Goal: Task Accomplishment & Management: Manage account settings

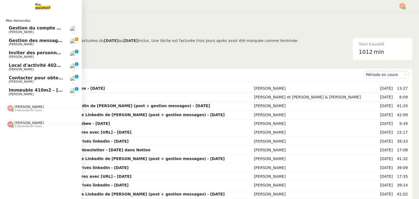
click at [33, 40] on span "Gestion des messages privés linkedIn - [DATE]" at bounding box center [66, 40] width 114 height 5
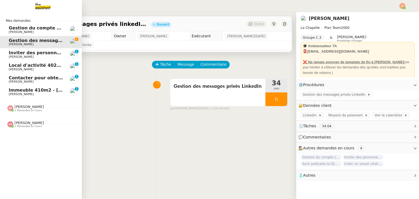
click at [48, 31] on span "[PERSON_NAME]" at bounding box center [36, 32] width 55 height 3
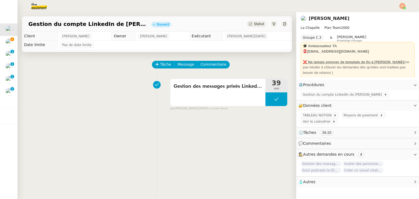
click at [42, 2] on img at bounding box center [35, 6] width 42 height 12
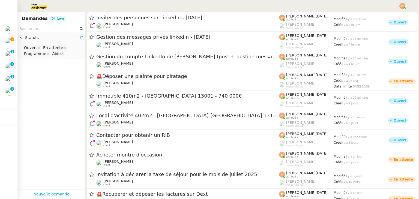
click at [54, 30] on input "text" at bounding box center [48, 29] width 59 height 6
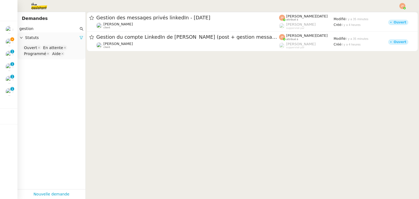
type input "gestion"
click at [79, 37] on icon at bounding box center [81, 38] width 4 height 4
click at [74, 38] on span "Statuts" at bounding box center [54, 38] width 58 height 6
click at [47, 46] on nz-select-top-control "Please select" at bounding box center [51, 47] width 59 height 7
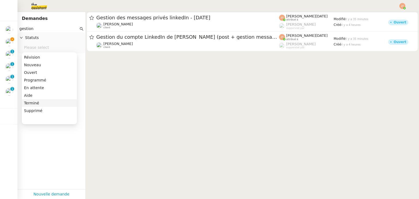
click at [41, 105] on div "Terminé" at bounding box center [49, 103] width 51 height 5
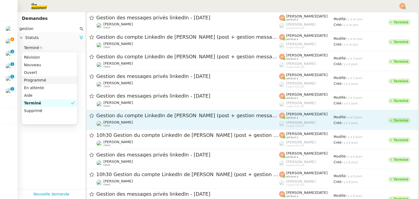
click at [119, 120] on div "Gestion du compte LinkedIn de [PERSON_NAME] (post + gestion messages) - [DATE] …" at bounding box center [187, 119] width 183 height 15
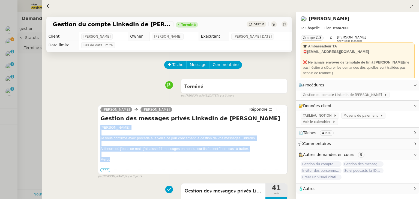
drag, startPoint x: 100, startPoint y: 130, endPoint x: 137, endPoint y: 161, distance: 49.0
click at [137, 161] on div "[PERSON_NAME] Répondre Gestion des messages privés LinkedIn de [PERSON_NAME], J…" at bounding box center [193, 139] width 190 height 69
copy div "[PERSON_NAME], Je vous confirme avoir procédé à la veille ce jour concernant la…"
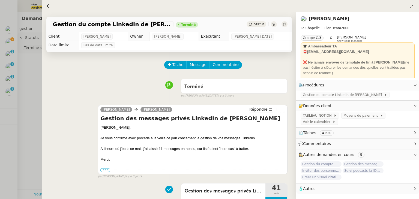
click at [22, 103] on div at bounding box center [209, 99] width 419 height 199
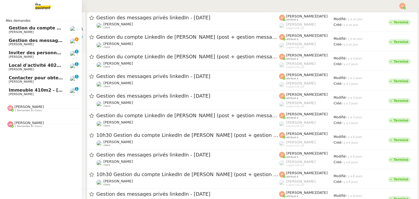
click at [25, 44] on span "[PERSON_NAME]" at bounding box center [36, 44] width 55 height 3
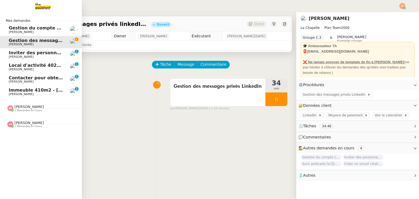
click at [33, 27] on span "Gestion du compte LinkedIn de [PERSON_NAME] (post + gestion messages) - [DATE]" at bounding box center [112, 27] width 207 height 5
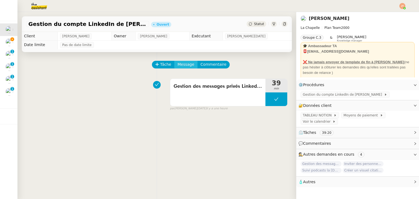
click at [178, 65] on span "Message" at bounding box center [186, 64] width 17 height 6
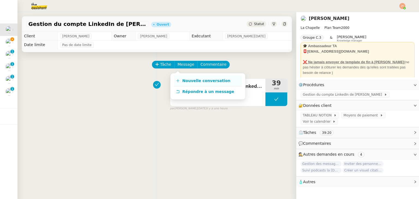
click at [184, 79] on span "Nouvelle conversation" at bounding box center [206, 81] width 48 height 4
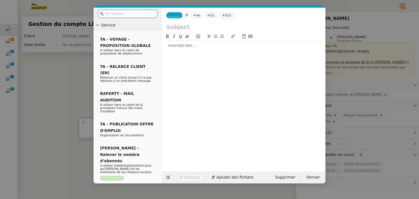
click at [174, 46] on div at bounding box center [243, 45] width 159 height 5
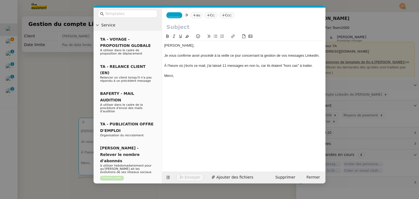
click at [195, 16] on nz-tag "au" at bounding box center [197, 15] width 12 height 6
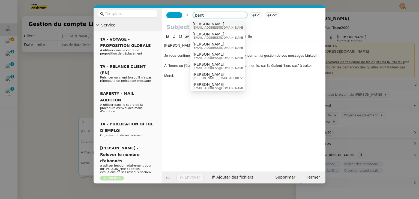
type input "bent"
click at [196, 27] on span "[EMAIL_ADDRESS][DOMAIN_NAME]" at bounding box center [219, 27] width 52 height 3
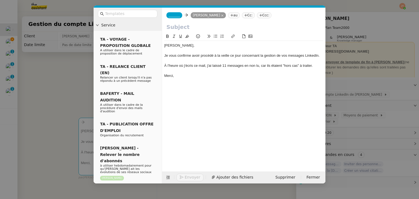
click at [170, 13] on span "_______" at bounding box center [174, 15] width 11 height 4
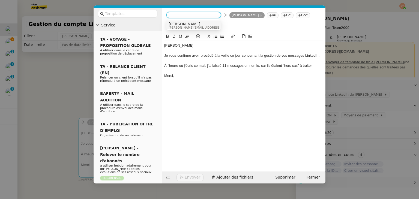
click at [177, 23] on span "[PERSON_NAME]" at bounding box center [207, 24] width 77 height 4
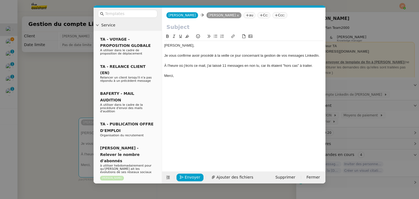
click at [226, 65] on div "À l'heure où j'écris ce mail, j'ai laissé 11 messages en non lu, car ils étaien…" at bounding box center [243, 65] width 159 height 5
click at [241, 68] on div "À l'heure où j'écris ce mail, j'ai laissé 0 messages en non lu, car ils étaient…" at bounding box center [243, 65] width 159 height 5
drag, startPoint x: 307, startPoint y: 66, endPoint x: 256, endPoint y: 67, distance: 51.6
click at [256, 67] on div "À l'heure où j'écris ce mail, j'ai laissé 0 message en non lu, car ils étaient …" at bounding box center [243, 65] width 159 height 5
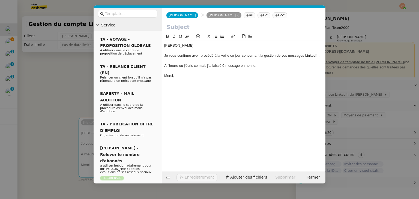
click at [218, 76] on div "Merci," at bounding box center [243, 75] width 159 height 5
click at [50, 69] on nz-modal-container "Service TA - VOYAGE - PROPOSITION GLOBALE A utiliser dans le cadre de propositi…" at bounding box center [209, 99] width 419 height 199
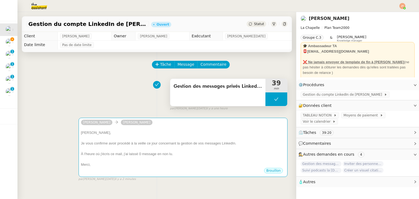
click at [222, 84] on span "Gestion des messages privés LinkedIn de [PERSON_NAME]" at bounding box center [218, 86] width 89 height 8
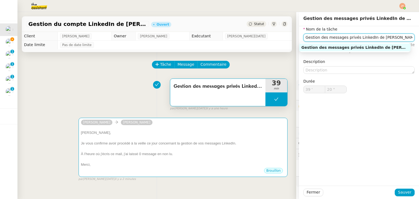
drag, startPoint x: 386, startPoint y: 34, endPoint x: 285, endPoint y: 43, distance: 102.2
click at [285, 43] on app-ticket "Gestion du compte LinkedIn de [PERSON_NAME] (post + gestion messages) - [DATE] …" at bounding box center [218, 105] width 402 height 187
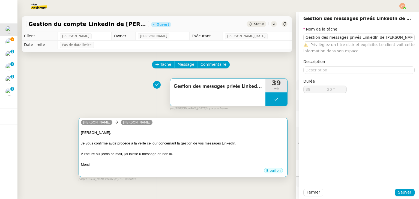
click at [131, 143] on div "Je vous confirme avoir procédé à la veille ce jour concernant la gestion de vos…" at bounding box center [183, 143] width 204 height 5
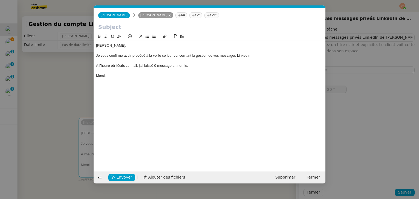
scroll to position [0, 11]
click at [162, 31] on input "text" at bounding box center [209, 27] width 223 height 8
paste input "Gestion des messages privés LinkedIn de [PERSON_NAME]"
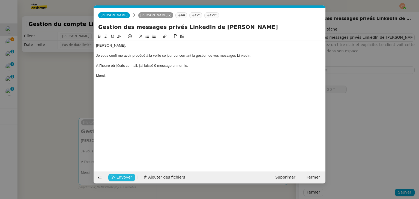
type input "Gestion des messages privés LinkedIn de [PERSON_NAME]"
click at [122, 177] on span "Envoyer" at bounding box center [124, 177] width 16 height 6
click at [122, 177] on span "Confirmer l'envoi" at bounding box center [132, 177] width 33 height 6
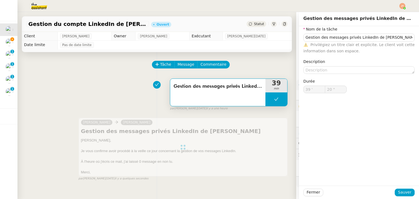
type input "Gestion des messages privés LinkedIn de [PERSON_NAME]"
type input "39 '"
type input "20 ""
click at [307, 191] on span "Fermer" at bounding box center [313, 192] width 13 height 6
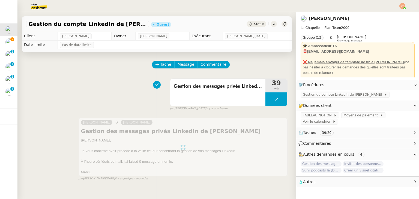
click at [248, 26] on div "Statut" at bounding box center [257, 24] width 20 height 6
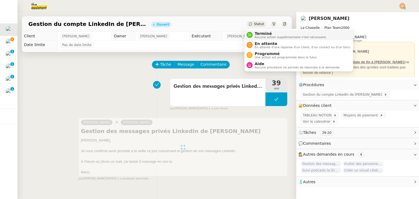
click at [255, 34] on span "Terminé" at bounding box center [291, 33] width 72 height 4
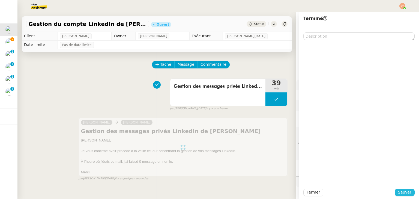
click at [401, 196] on button "Sauver" at bounding box center [405, 193] width 20 height 8
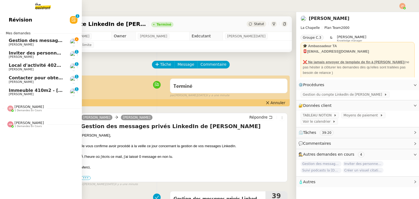
click at [41, 41] on span "Gestion des messages privés linkedIn - [DATE]" at bounding box center [66, 40] width 114 height 5
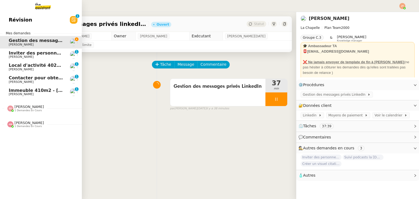
click at [44, 55] on span "Inviter des personnes sur Linkedin - [DATE]" at bounding box center [62, 52] width 107 height 5
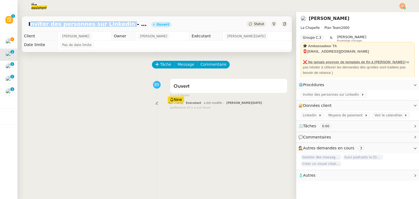
drag, startPoint x: 28, startPoint y: 24, endPoint x: 113, endPoint y: 24, distance: 85.1
click at [113, 24] on div "Inviter des personnes sur Linkedin - [DATE]" at bounding box center [87, 24] width 123 height 6
copy span "Inviter des personnes sur Linkedin"
click at [163, 65] on span "Tâche" at bounding box center [165, 64] width 11 height 6
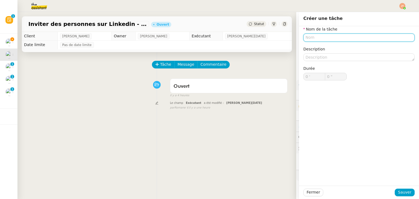
click at [327, 40] on input "text" at bounding box center [358, 38] width 111 height 8
paste input "Inviter des personnes sur Linkedin"
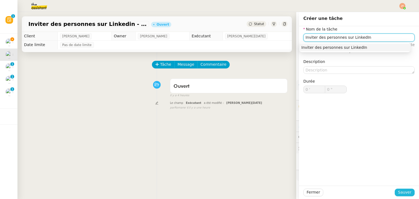
type input "Inviter des personnes sur LinkedIn"
click at [398, 192] on span "Sauver" at bounding box center [404, 192] width 13 height 6
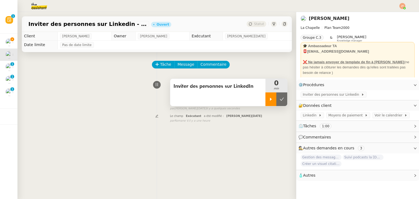
click at [265, 100] on div at bounding box center [270, 99] width 11 height 14
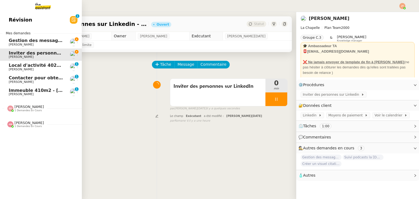
click at [29, 42] on span "Gestion des messages privés linkedIn - [DATE]" at bounding box center [66, 40] width 114 height 5
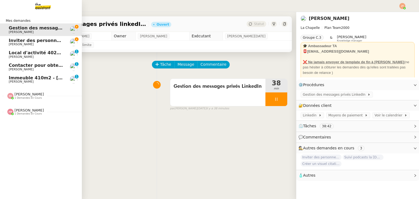
click at [33, 44] on span "[PERSON_NAME]" at bounding box center [36, 44] width 55 height 3
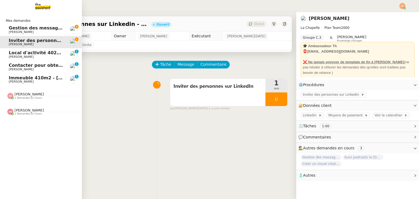
click at [36, 28] on span "Gestion des messages privés linkedIn - [DATE]" at bounding box center [66, 27] width 114 height 5
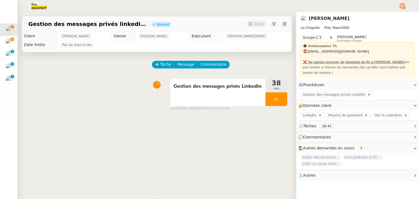
click at [45, 7] on img at bounding box center [35, 6] width 42 height 12
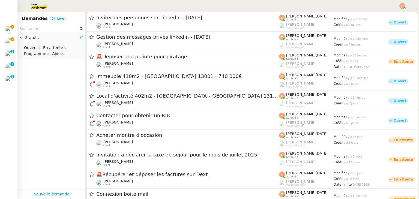
click at [47, 28] on input "text" at bounding box center [48, 29] width 59 height 6
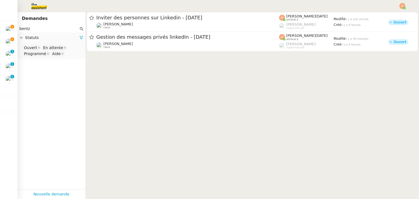
type input "bentz"
click at [79, 35] on div "Statuts" at bounding box center [51, 37] width 68 height 11
click at [65, 39] on span "Statuts" at bounding box center [52, 38] width 54 height 6
click at [79, 38] on icon at bounding box center [81, 38] width 4 height 4
click at [45, 39] on span "Statuts" at bounding box center [54, 38] width 58 height 6
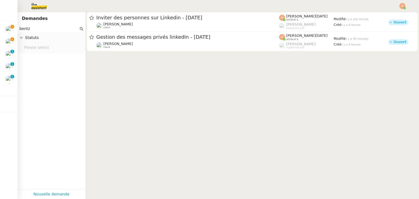
click at [44, 45] on nz-select-top-control "Please select" at bounding box center [51, 47] width 59 height 7
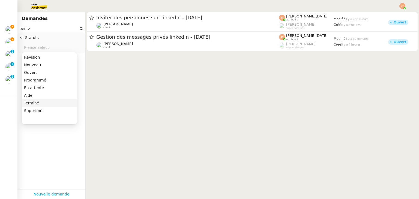
click at [46, 101] on div "Terminé" at bounding box center [49, 103] width 51 height 5
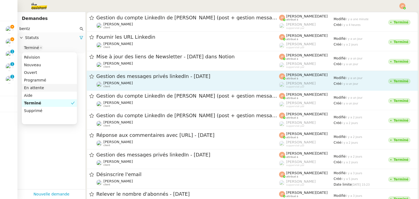
click at [136, 83] on div "[PERSON_NAME] client" at bounding box center [187, 84] width 183 height 7
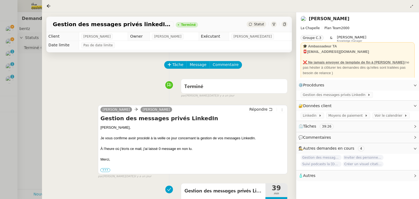
click at [33, 94] on div at bounding box center [209, 99] width 419 height 199
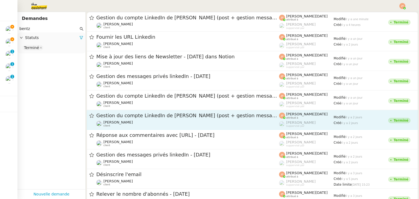
click at [139, 118] on div "Gestion du compte LinkedIn de [PERSON_NAME] (post + gestion messages) - [DATE]" at bounding box center [187, 115] width 183 height 7
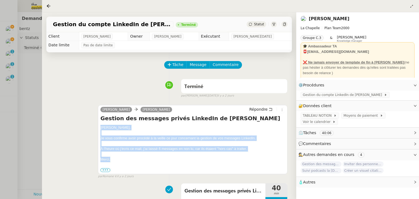
drag, startPoint x: 100, startPoint y: 129, endPoint x: 113, endPoint y: 160, distance: 33.7
click at [113, 160] on div "[PERSON_NAME], Je vous confirme avoir procédé à la veille ce jour concernant la…" at bounding box center [192, 149] width 185 height 48
copy div "[PERSON_NAME], Je vous confirme avoir procédé à la veille ce jour concernant la…"
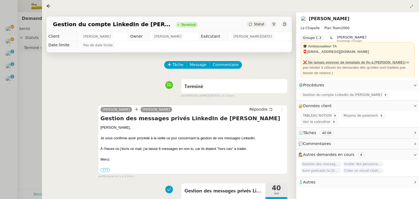
drag, startPoint x: 24, startPoint y: 96, endPoint x: 24, endPoint y: 91, distance: 5.2
click at [24, 95] on div at bounding box center [209, 99] width 419 height 199
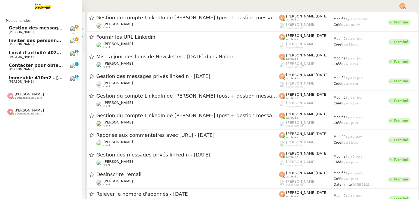
click at [26, 32] on span "[PERSON_NAME]" at bounding box center [36, 32] width 55 height 3
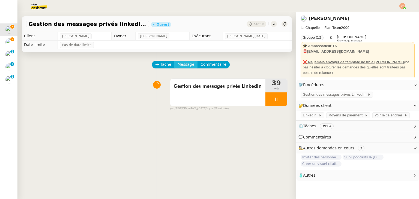
click at [181, 64] on span "Message" at bounding box center [186, 64] width 17 height 6
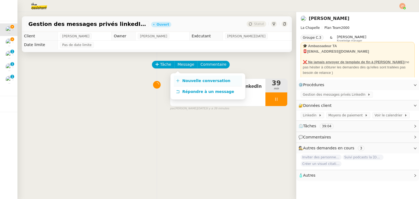
click at [191, 80] on span "Nouvelle conversation" at bounding box center [206, 81] width 48 height 4
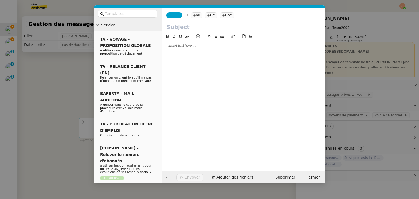
click at [177, 48] on div at bounding box center [243, 45] width 159 height 5
paste div
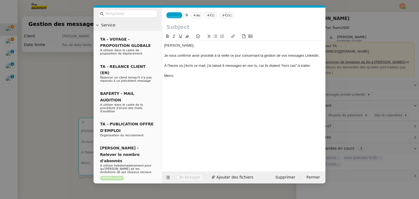
click at [224, 64] on div "À l'heure où j'écris ce mail, j'ai laissé 6 messages en non lu, car ils étaient…" at bounding box center [243, 65] width 159 height 5
click at [50, 91] on nz-modal-container "Service TA - VOYAGE - PROPOSITION GLOBALE A utiliser dans le cadre de propositi…" at bounding box center [209, 99] width 419 height 199
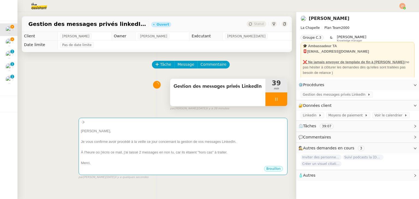
click at [226, 95] on div "Gestion des messages privés LinkedIn" at bounding box center [217, 92] width 95 height 27
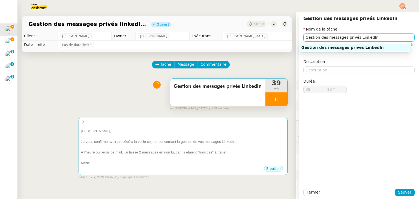
drag, startPoint x: 372, startPoint y: 40, endPoint x: 300, endPoint y: 43, distance: 71.3
click at [300, 43] on body "Mes demandes Gestion des messages privés linkedIn - [DATE] [PERSON_NAME] Invite…" at bounding box center [209, 99] width 419 height 199
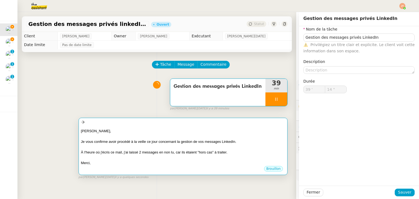
click at [122, 134] on div at bounding box center [183, 136] width 204 height 5
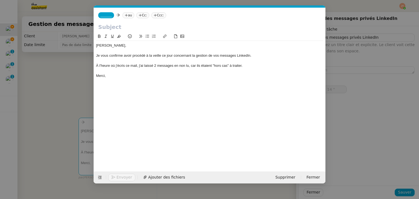
scroll to position [0, 11]
type input "15 ""
click at [162, 27] on input "text" at bounding box center [209, 27] width 223 height 8
paste input "Gestion des messages privés LinkedIn"
type input "Gestion des messages privés LinkedIn"
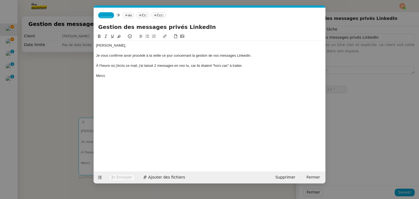
type input "16 ""
type input "Gestion des messages privés LinkedIn"
click at [125, 17] on icon at bounding box center [126, 15] width 3 height 3
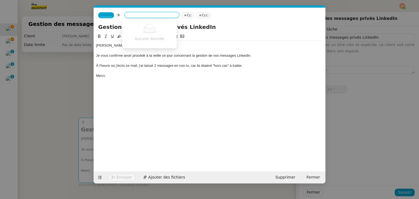
type input "b"
type input "17 ""
type input "bent"
type input "18 ""
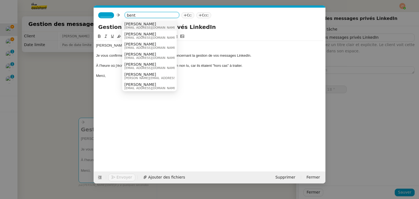
type input "bent"
click at [133, 27] on span "[EMAIL_ADDRESS][DOMAIN_NAME]" at bounding box center [150, 27] width 52 height 3
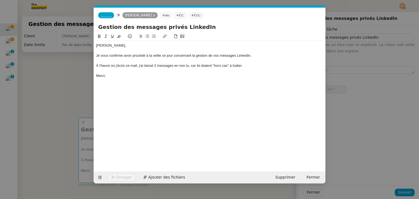
click at [111, 14] on nz-tag "_______" at bounding box center [106, 15] width 16 height 6
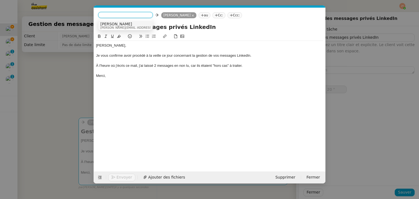
click at [115, 24] on span "[PERSON_NAME]" at bounding box center [138, 24] width 77 height 4
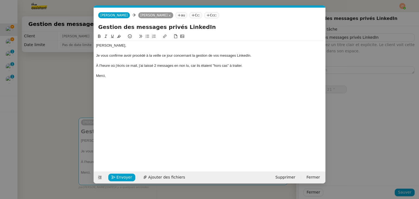
click at [120, 79] on div "[PERSON_NAME], Je vous confirme avoir procédé à la veille ce jour concernant la…" at bounding box center [209, 61] width 227 height 40
click at [73, 69] on nz-modal-container "Service TA - VOYAGE - PROPOSITION GLOBALE A utiliser dans le cadre de propositi…" at bounding box center [209, 99] width 419 height 199
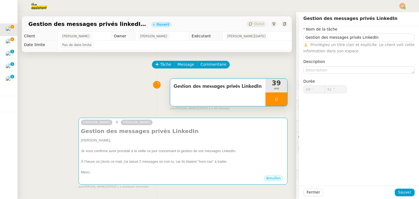
type input "42 ""
click at [310, 192] on span "Fermer" at bounding box center [313, 192] width 13 height 6
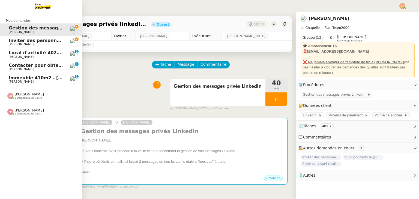
click at [17, 45] on span "[PERSON_NAME]" at bounding box center [21, 45] width 25 height 4
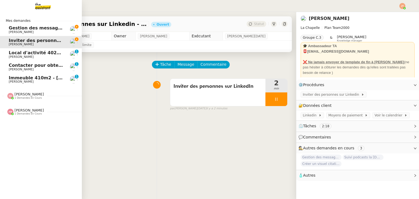
click at [38, 27] on span "Gestion des messages privés linkedIn - [DATE]" at bounding box center [66, 27] width 114 height 5
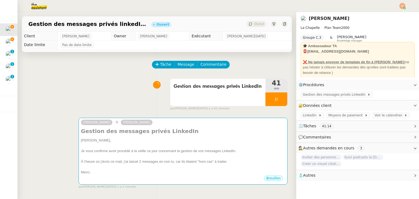
click at [82, 74] on div "Tâche Message Commentaire" at bounding box center [156, 67] width 261 height 13
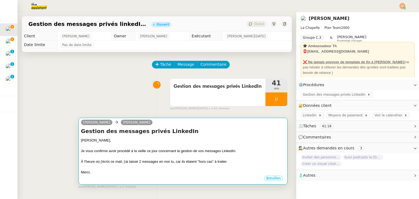
click at [174, 161] on div "À l'heure où j'écris ce mail, j'ai laissé 2 messages en non lu, car ils étaient…" at bounding box center [183, 161] width 204 height 5
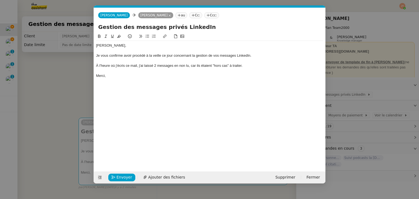
scroll to position [0, 11]
click at [124, 175] on span "Envoyer" at bounding box center [124, 177] width 16 height 6
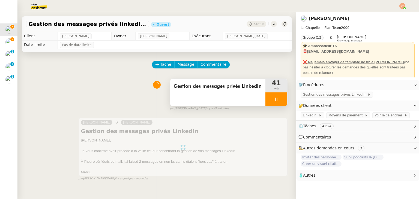
click at [274, 100] on icon at bounding box center [276, 99] width 4 height 4
click at [276, 100] on button at bounding box center [281, 99] width 11 height 14
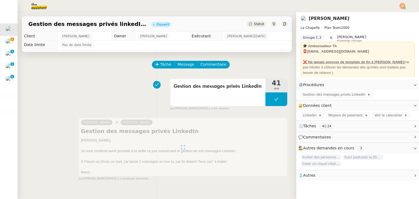
click at [255, 23] on span "Statut" at bounding box center [259, 24] width 10 height 4
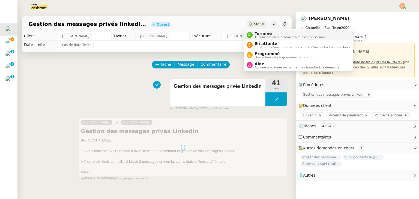
click at [260, 34] on span "Terminé" at bounding box center [291, 33] width 72 height 4
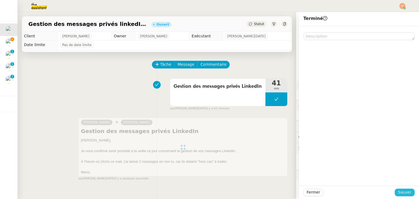
click at [402, 192] on span "Sauver" at bounding box center [404, 192] width 13 height 6
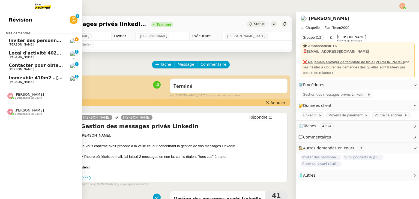
click at [14, 41] on span "Inviter des personnes sur Linkedin - [DATE]" at bounding box center [62, 40] width 107 height 5
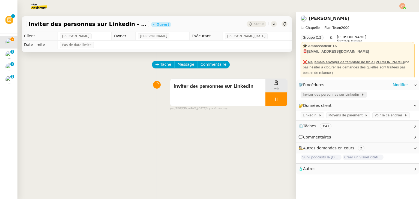
click at [323, 96] on span "Inviter des personnes sur Linkedin" at bounding box center [332, 94] width 58 height 5
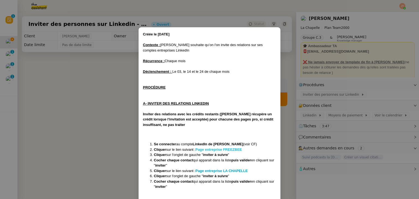
click at [213, 151] on strong "Page entreprise FREEZBEE" at bounding box center [218, 150] width 47 height 4
click at [216, 172] on strong "Page entreprise LA CHAPELLE" at bounding box center [221, 171] width 52 height 4
click at [86, 91] on nz-modal-container "Créée le [DATE] Contexte : [PERSON_NAME] souhaite qu’on l'on invite des relatio…" at bounding box center [209, 99] width 419 height 199
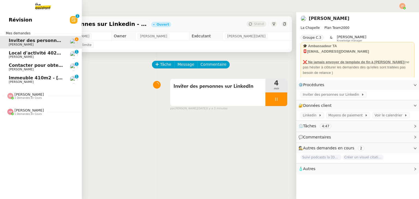
click at [26, 52] on span "Local d'activité 402m2 - [GEOGRAPHIC_DATA]-[GEOGRAPHIC_DATA] 13170 - 1 400 000€" at bounding box center [115, 52] width 213 height 5
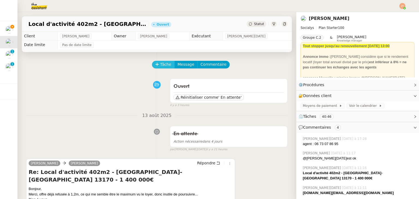
click at [161, 66] on span "Tâche" at bounding box center [165, 64] width 11 height 6
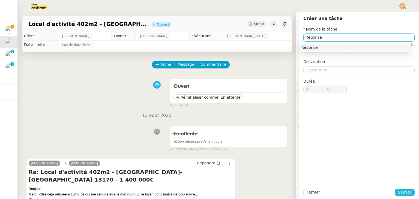
type input "Réponse"
click at [401, 191] on span "Sauver" at bounding box center [404, 192] width 13 height 6
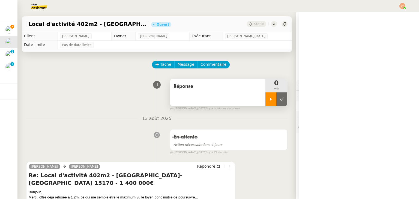
click at [269, 101] on icon at bounding box center [271, 99] width 4 height 4
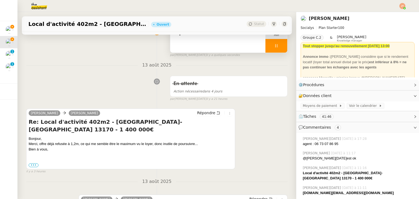
scroll to position [55, 0]
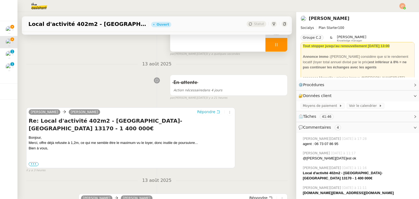
click at [200, 113] on span "Répondre" at bounding box center [206, 111] width 18 height 5
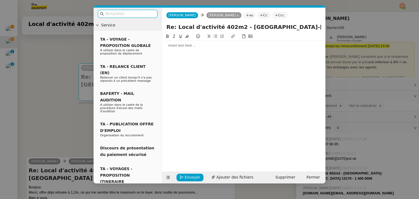
click at [182, 45] on div at bounding box center [243, 45] width 159 height 5
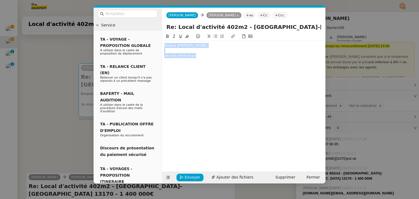
drag, startPoint x: 205, startPoint y: 57, endPoint x: 162, endPoint y: 45, distance: 44.5
click at [162, 45] on nz-spin "Bonjour [PERSON_NAME], Je vous remercie po" at bounding box center [243, 99] width 163 height 132
copy div "Bonjour [PERSON_NAME], Je vous remercie po"
click at [128, 15] on input "text" at bounding box center [129, 14] width 49 height 6
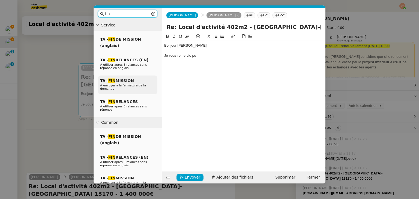
type input "fin"
click at [128, 86] on span "À envoyer à la fermeture de la demande" at bounding box center [123, 87] width 46 height 7
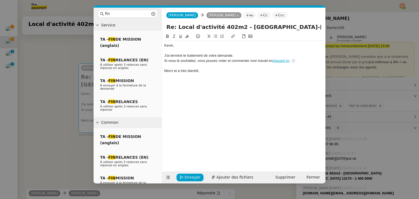
click at [173, 50] on div at bounding box center [243, 50] width 159 height 5
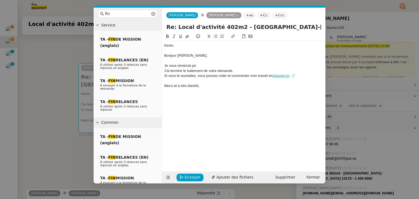
scroll to position [0, 0]
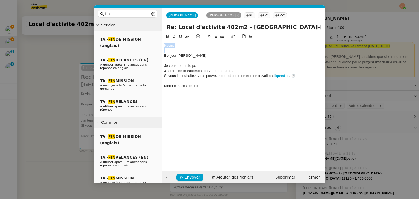
drag, startPoint x: 164, startPoint y: 54, endPoint x: 162, endPoint y: 45, distance: 9.5
click at [162, 45] on nz-spin "﻿[PERSON_NAME], [PERSON_NAME], Je vous remercie po J'ai terminé le traitement d…" at bounding box center [243, 99] width 163 height 132
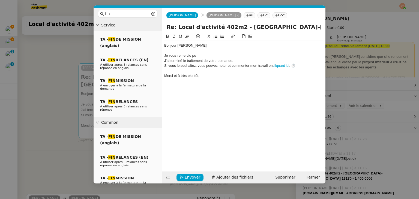
click at [201, 56] on div "Je vous remercie po" at bounding box center [243, 55] width 159 height 5
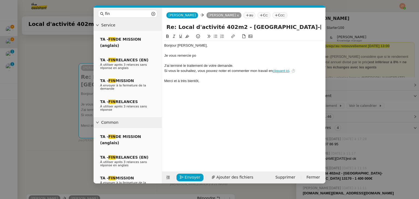
click at [199, 57] on div "Je vous remercie po" at bounding box center [243, 55] width 159 height 5
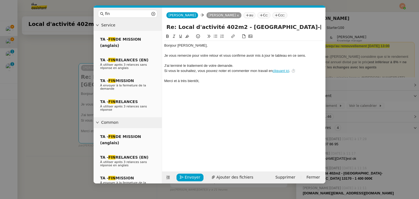
click at [237, 65] on div "J'ai terminé le traitement de votre demande." at bounding box center [243, 65] width 159 height 5
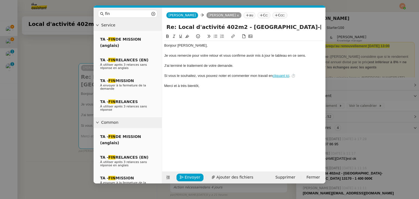
click at [38, 85] on nz-modal-container "fin Service TA - FIN DE MISSION (anglais) TA - FIN RELANCES (EN) À utiliser apr…" at bounding box center [209, 99] width 419 height 199
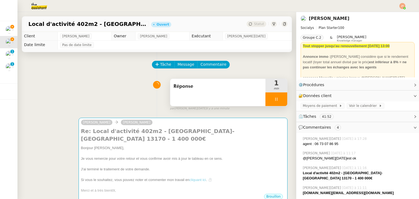
scroll to position [109, 0]
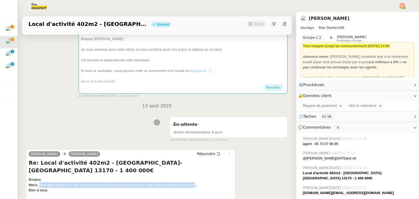
drag, startPoint x: 39, startPoint y: 171, endPoint x: 195, endPoint y: 171, distance: 155.2
click at [195, 183] on div "Merci, offre déjà refusée à 1,2m, ce qui me semble être le maximum vu le loyer,…" at bounding box center [131, 185] width 204 height 5
copy div "offre déjà refusée à 1,2m, ce qui me semble être le maximum vu le loyer, donc i…"
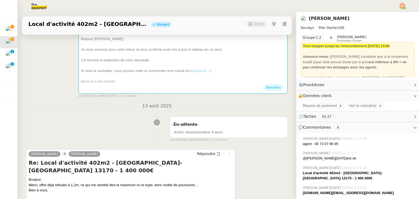
click at [100, 132] on div "En attente Action nécessaire dans 4 jours false par [PERSON_NAME][DATE] il y a …" at bounding box center [156, 128] width 261 height 28
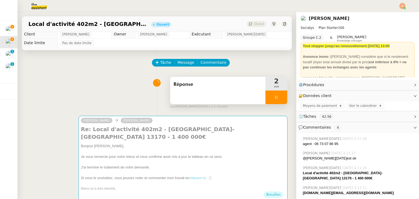
scroll to position [0, 0]
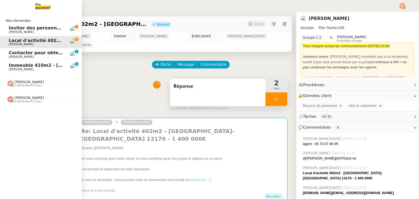
click at [20, 31] on span "[PERSON_NAME]" at bounding box center [21, 32] width 25 height 4
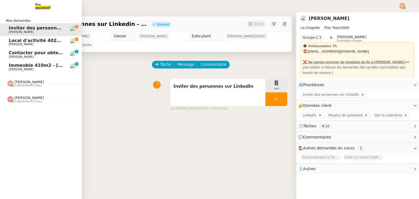
click at [25, 43] on span "Local d'activité 402m2 - [GEOGRAPHIC_DATA]-[GEOGRAPHIC_DATA] 13170 - 1 400 000€" at bounding box center [115, 40] width 213 height 5
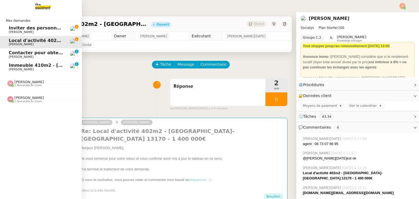
click at [29, 28] on span "Inviter des personnes sur Linkedin - [DATE]" at bounding box center [62, 27] width 107 height 5
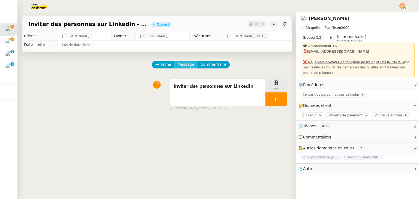
click at [178, 65] on span "Message" at bounding box center [186, 64] width 17 height 6
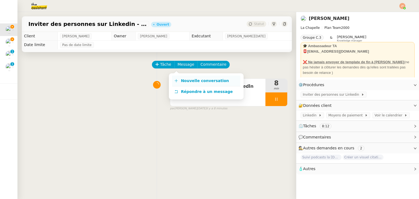
click at [189, 81] on span "Nouvelle conversation" at bounding box center [205, 81] width 48 height 4
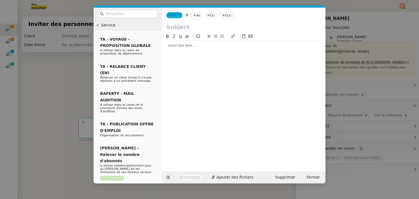
click at [180, 46] on div at bounding box center [243, 45] width 159 height 5
click at [195, 17] on nz-tag "au" at bounding box center [197, 15] width 12 height 6
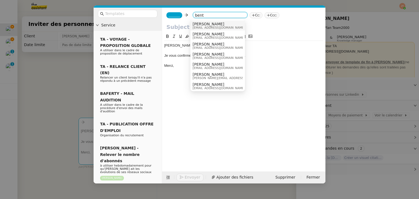
type input "bent"
click at [200, 25] on span "[PERSON_NAME]" at bounding box center [219, 24] width 52 height 4
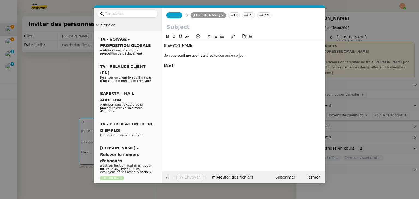
click at [177, 15] on span "_______" at bounding box center [174, 15] width 11 height 4
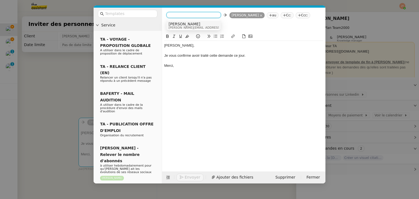
click at [178, 27] on span "[PERSON_NAME][EMAIL_ADDRESS][DOMAIN_NAME]" at bounding box center [207, 27] width 77 height 3
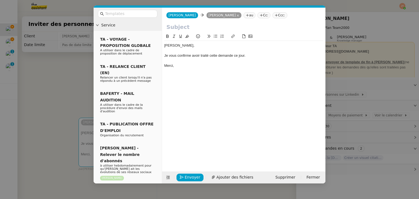
click at [62, 81] on nz-modal-container "Service TA - VOYAGE - PROPOSITION GLOBALE A utiliser dans le cadre de propositi…" at bounding box center [209, 99] width 419 height 199
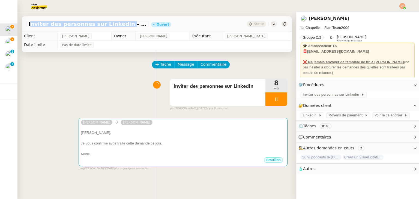
drag, startPoint x: 28, startPoint y: 24, endPoint x: 112, endPoint y: 25, distance: 83.8
click at [112, 25] on span "Inviter des personnes sur Linkedin - [DATE]" at bounding box center [87, 23] width 118 height 5
copy span "Inviter des personnes sur Linkedin"
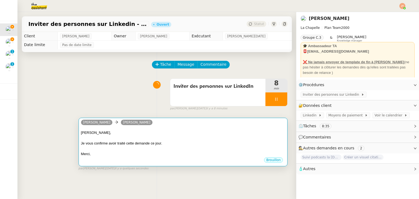
click at [153, 127] on div "[PERSON_NAME]" at bounding box center [183, 123] width 204 height 8
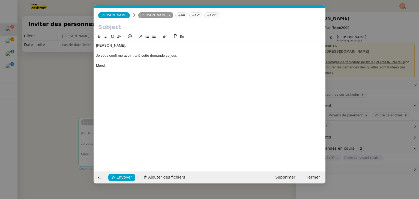
scroll to position [0, 11]
click at [133, 26] on input "text" at bounding box center [209, 27] width 223 height 8
paste input "Inviter des personnes sur Linkedin"
type input "Inviter des personnes sur LinkedIn"
click at [57, 63] on nz-modal-container "Service TA - VOYAGE - PROPOSITION GLOBALE A utiliser dans le cadre de propositi…" at bounding box center [209, 99] width 419 height 199
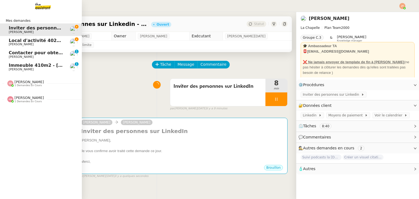
click at [21, 42] on span "Local d'activité 402m2 - [GEOGRAPHIC_DATA]-[GEOGRAPHIC_DATA] 13170 - 1 400 000€" at bounding box center [115, 40] width 213 height 5
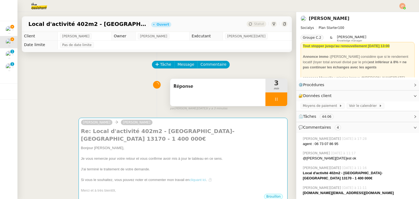
click at [274, 101] on icon at bounding box center [276, 99] width 4 height 4
click at [280, 101] on icon at bounding box center [282, 99] width 4 height 3
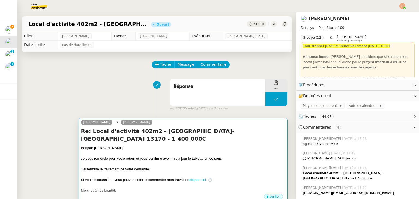
click at [213, 156] on div "Je vous remercie pour votre retour et vous confirme avoir mis à jour le tableau…" at bounding box center [183, 158] width 204 height 5
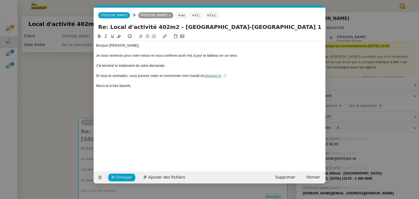
scroll to position [0, 11]
click at [124, 175] on span "Envoyer" at bounding box center [124, 177] width 16 height 6
click at [124, 175] on span "Confirmer l'envoi" at bounding box center [132, 177] width 33 height 6
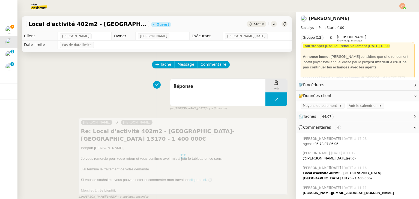
click at [255, 24] on span "Statut" at bounding box center [259, 24] width 10 height 4
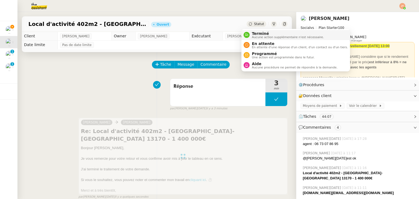
click at [257, 36] on span "Aucune action supplémentaire n'est nécessaire." at bounding box center [288, 37] width 72 height 3
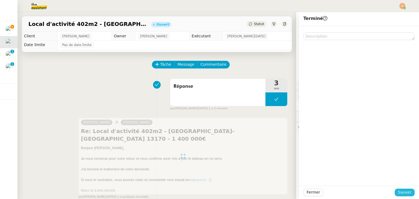
click at [398, 192] on span "Sauver" at bounding box center [404, 192] width 13 height 6
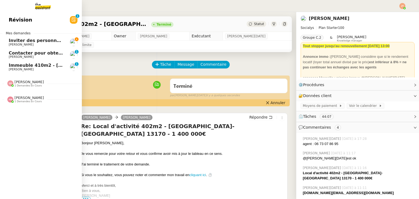
click at [18, 66] on span "Immeuble 410m2 - [GEOGRAPHIC_DATA] 13001 - 740 000€" at bounding box center [80, 65] width 143 height 5
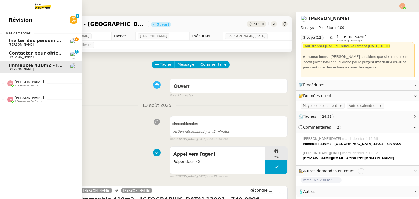
click at [34, 54] on span "Contacter pour obtenir un RIB" at bounding box center [46, 52] width 74 height 5
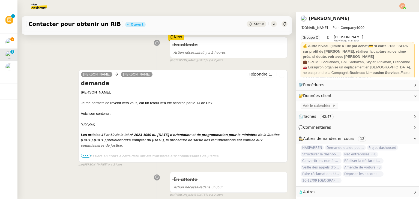
scroll to position [82, 0]
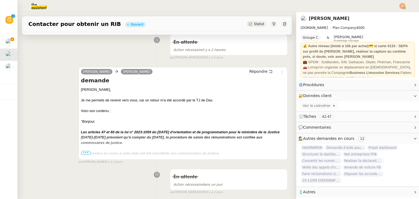
click at [86, 152] on span "•••" at bounding box center [86, 153] width 10 height 4
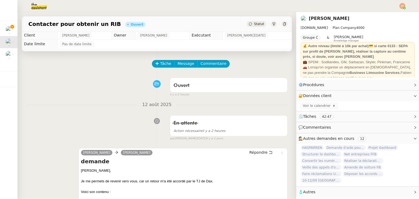
scroll to position [0, 0]
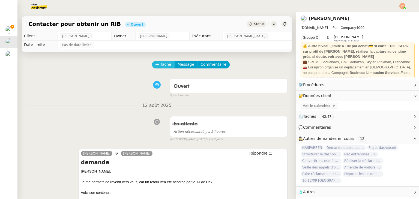
click at [160, 66] on span "Tâche" at bounding box center [165, 64] width 11 height 6
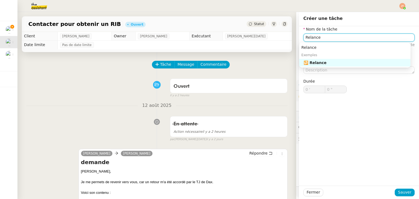
click at [313, 63] on div "🔁 Relance" at bounding box center [356, 62] width 105 height 5
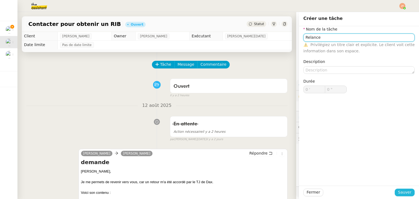
type input "Relance"
click at [401, 194] on span "Sauver" at bounding box center [404, 192] width 13 height 6
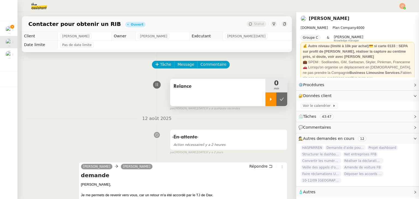
click at [267, 98] on div at bounding box center [270, 99] width 11 height 14
click at [267, 102] on div at bounding box center [276, 99] width 22 height 14
click at [160, 65] on span "Tâche" at bounding box center [165, 64] width 11 height 6
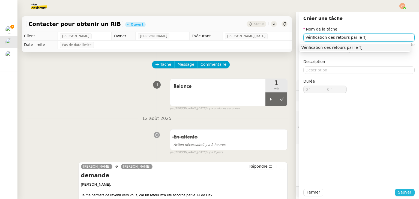
type input "Vérification des retours par le TJ"
click at [398, 190] on span "Sauver" at bounding box center [404, 192] width 13 height 6
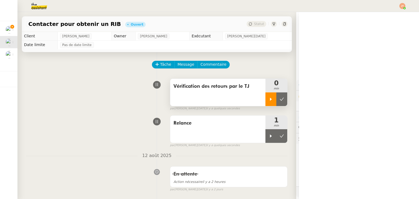
click at [265, 100] on div at bounding box center [270, 99] width 11 height 14
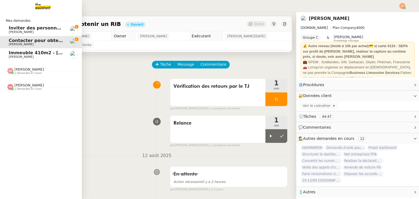
click at [41, 32] on span "[PERSON_NAME]" at bounding box center [36, 32] width 55 height 3
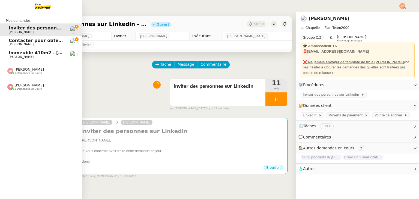
click at [20, 42] on span "Contacter pour obtenir un RIB" at bounding box center [46, 40] width 74 height 5
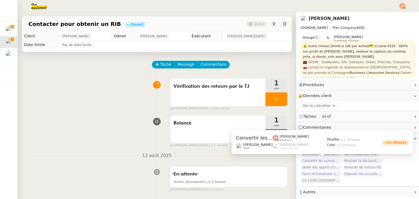
click at [311, 160] on span "Convertir les numéros de sécurité sociale" at bounding box center [321, 160] width 41 height 5
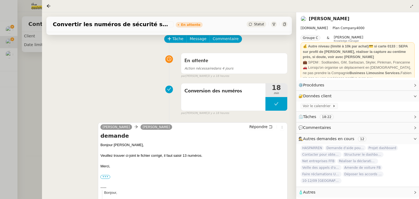
scroll to position [27, 0]
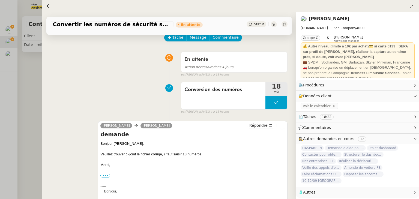
click at [29, 77] on div at bounding box center [209, 99] width 419 height 199
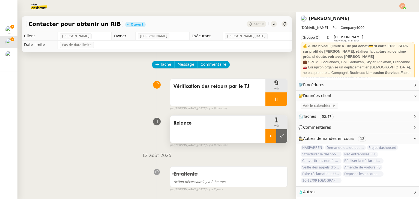
click at [265, 140] on div at bounding box center [270, 136] width 11 height 14
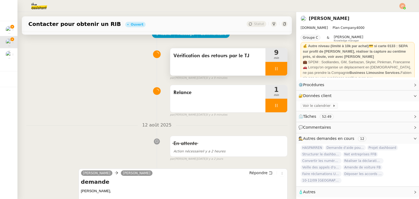
scroll to position [27, 0]
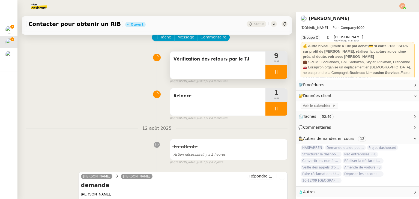
drag, startPoint x: 264, startPoint y: 72, endPoint x: 271, endPoint y: 72, distance: 7.1
click at [265, 72] on div at bounding box center [276, 72] width 22 height 14
click at [276, 72] on button at bounding box center [281, 72] width 11 height 14
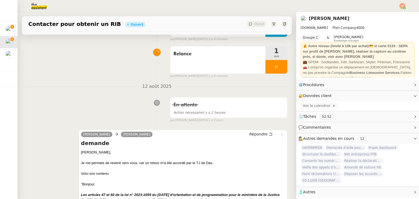
scroll to position [136, 0]
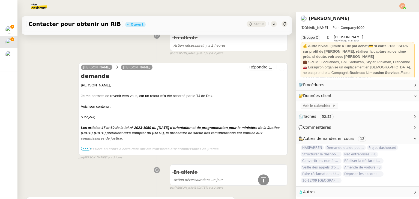
click at [85, 150] on span "•••" at bounding box center [86, 149] width 10 height 4
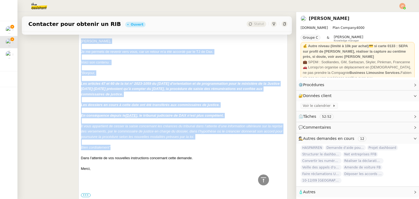
scroll to position [191, 0]
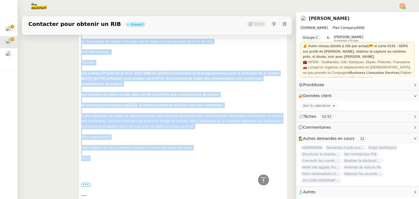
drag, startPoint x: 79, startPoint y: 85, endPoint x: 143, endPoint y: 157, distance: 96.4
click at [143, 157] on div "[PERSON_NAME] demande [PERSON_NAME], Je me permets de revenir vers vous, car un…" at bounding box center [183, 199] width 209 height 383
copy div "Lorem, Ip do sitamet co adipisc elit sedd, eiu te incidi u'l etd magnaal eni ad…"
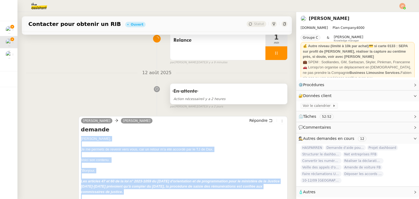
scroll to position [82, 0]
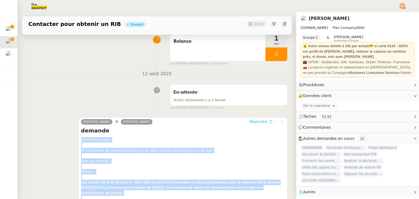
click at [252, 124] on span "Répondre" at bounding box center [258, 121] width 18 height 5
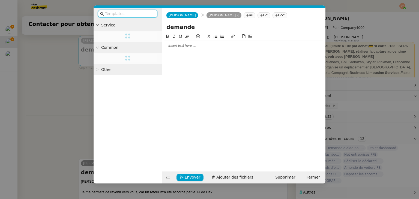
click at [121, 15] on input "text" at bounding box center [129, 14] width 49 height 6
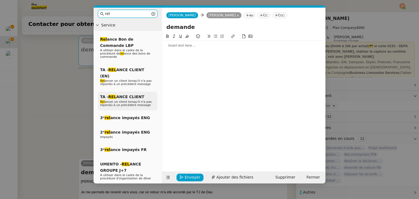
type input "rel"
click at [128, 100] on span "Rel ancer un client lorsqu'il n'a pas répondu à un précédent message" at bounding box center [126, 103] width 52 height 7
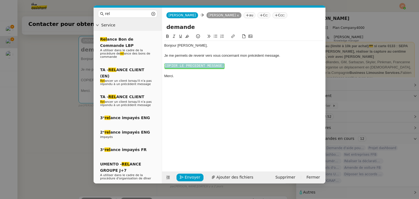
drag, startPoint x: 219, startPoint y: 69, endPoint x: 163, endPoint y: 68, distance: 55.7
click at [163, 68] on nz-spin "Bonjour ﻿[PERSON_NAME]﻿, Je me permets de revenir vers vous concernant mon préc…" at bounding box center [243, 99] width 163 height 132
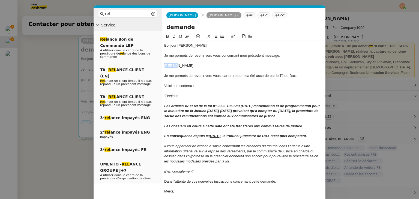
drag, startPoint x: 175, startPoint y: 65, endPoint x: 164, endPoint y: 68, distance: 10.8
click at [164, 68] on div "[PERSON_NAME]," at bounding box center [243, 65] width 159 height 5
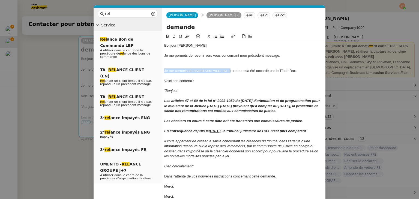
drag, startPoint x: 229, startPoint y: 70, endPoint x: 164, endPoint y: 73, distance: 65.0
click at [164, 73] on div "Je me permets de revenir vers vous, car un retour m'a été accordé par le TJ de …" at bounding box center [243, 70] width 159 height 5
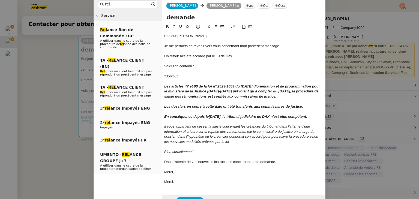
scroll to position [25, 0]
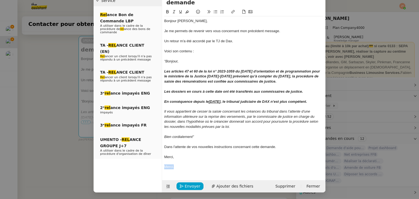
drag, startPoint x: 177, startPoint y: 165, endPoint x: 163, endPoint y: 166, distance: 13.4
click at [164, 166] on div "Merci." at bounding box center [243, 166] width 159 height 5
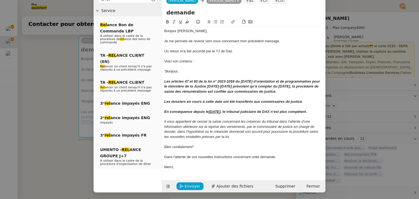
scroll to position [15, 0]
click at [183, 112] on em "En conséquence depuis le [DATE] , le tribunal judiciaire de DAX n’est plus comp…" at bounding box center [235, 112] width 143 height 4
click at [0, 0] on lt-span "conséquence ," at bounding box center [0, 0] width 0 height 0
click at [62, 108] on nz-modal-container "rel Service Rel ance Bon de Commande LBP A utiliser dans le cadre de la procédu…" at bounding box center [209, 99] width 419 height 199
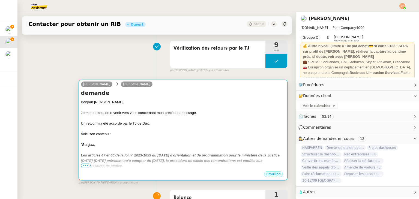
scroll to position [27, 0]
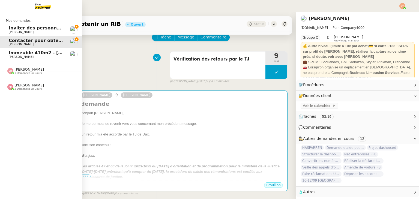
click at [39, 32] on span "[PERSON_NAME]" at bounding box center [36, 32] width 55 height 3
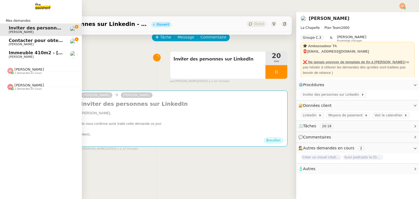
drag, startPoint x: 26, startPoint y: 43, endPoint x: 60, endPoint y: 42, distance: 34.1
click at [26, 43] on span "[PERSON_NAME]" at bounding box center [36, 44] width 55 height 3
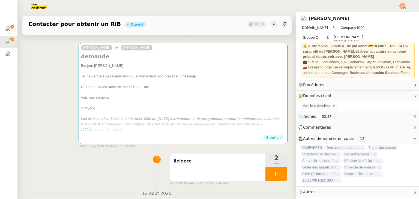
scroll to position [82, 0]
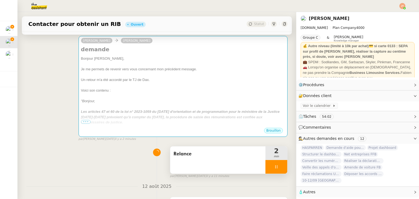
click at [274, 168] on icon at bounding box center [276, 167] width 4 height 4
click at [280, 168] on icon at bounding box center [282, 167] width 4 height 4
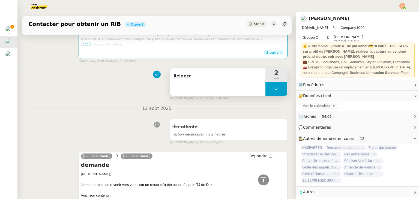
scroll to position [109, 0]
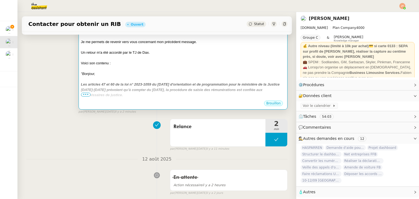
click at [186, 81] on div at bounding box center [183, 79] width 204 height 5
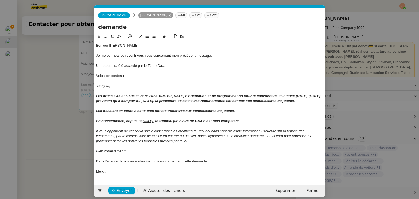
scroll to position [0, 11]
click at [128, 194] on span "Envoyer" at bounding box center [124, 191] width 16 height 6
click at [128, 194] on span "Confirmer l'envoi" at bounding box center [132, 191] width 33 height 6
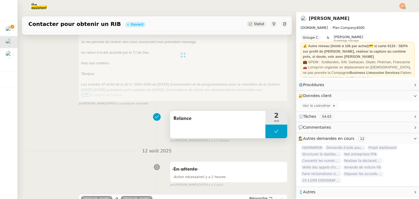
scroll to position [0, 0]
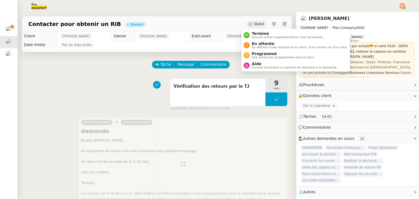
click at [254, 24] on span "Statut" at bounding box center [259, 24] width 10 height 4
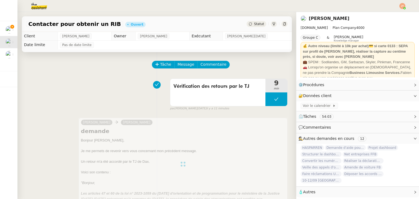
click at [254, 23] on span "Statut" at bounding box center [259, 24] width 10 height 4
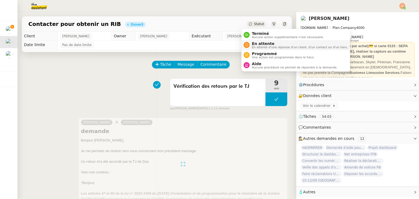
click at [259, 47] on span "En attente d'une réponse d'un client, d'un contact ou d'un tiers." at bounding box center [300, 47] width 96 height 3
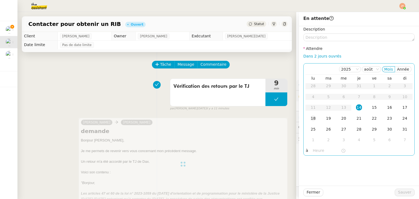
click at [310, 119] on div "18" at bounding box center [313, 118] width 6 height 6
click at [315, 148] on input "text" at bounding box center [327, 151] width 28 height 6
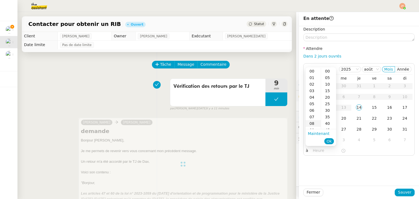
click at [315, 127] on div "08" at bounding box center [313, 123] width 15 height 7
click at [313, 77] on div "09" at bounding box center [313, 77] width 15 height 7
click at [327, 69] on div "00" at bounding box center [328, 71] width 15 height 7
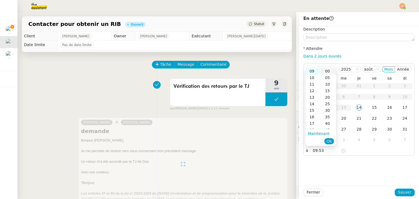
type input "09:00"
click at [329, 141] on span "Ok" at bounding box center [329, 141] width 5 height 5
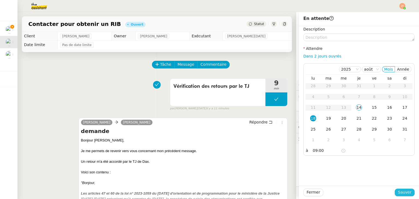
click at [398, 191] on span "Sauver" at bounding box center [404, 192] width 13 height 6
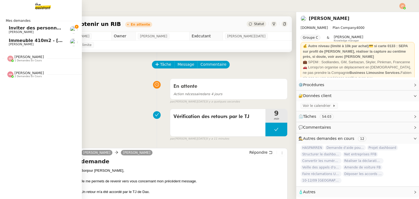
click at [29, 29] on span "Inviter des personnes sur Linkedin - [DATE]" at bounding box center [62, 27] width 107 height 5
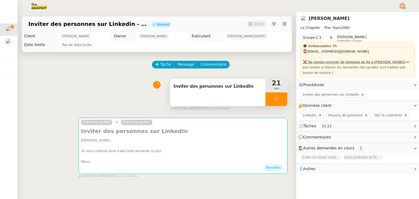
click at [270, 102] on div at bounding box center [276, 99] width 22 height 14
click at [276, 103] on button at bounding box center [281, 99] width 11 height 14
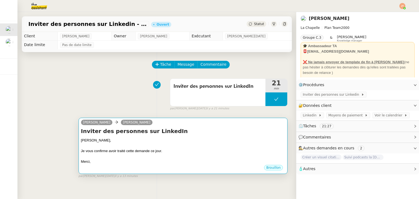
click at [182, 150] on div "Je vous confirme avoir traité cette demande ce jour." at bounding box center [183, 150] width 204 height 5
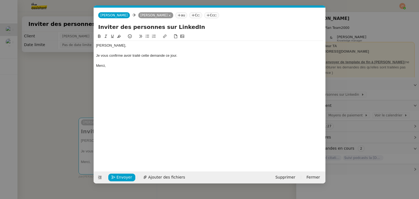
scroll to position [0, 11]
click at [59, 96] on nz-modal-container "Service TA - VOYAGE - PROPOSITION GLOBALE A utiliser dans le cadre de propositi…" at bounding box center [209, 99] width 419 height 199
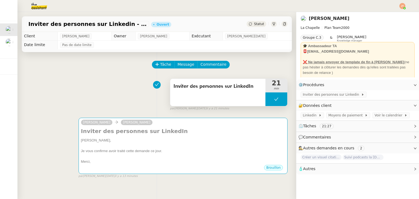
click at [265, 98] on button at bounding box center [276, 99] width 22 height 14
click at [269, 98] on icon at bounding box center [271, 99] width 4 height 4
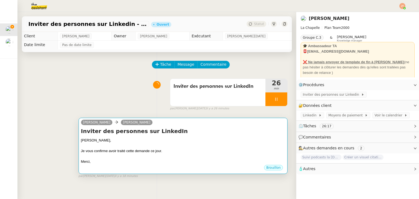
click at [185, 148] on div at bounding box center [183, 145] width 204 height 5
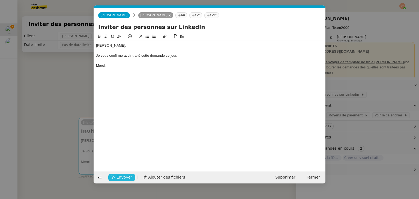
click at [117, 178] on span "Envoyer" at bounding box center [124, 177] width 16 height 6
click at [117, 178] on span "Confirmer l'envoi" at bounding box center [132, 177] width 33 height 6
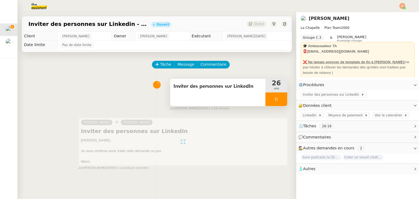
click at [274, 98] on icon at bounding box center [276, 99] width 4 height 4
click at [280, 99] on icon at bounding box center [282, 99] width 4 height 4
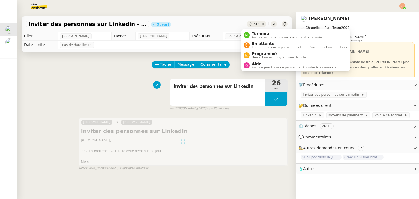
click at [254, 25] on span "Statut" at bounding box center [259, 24] width 10 height 4
click at [256, 36] on span "Aucune action supplémentaire n'est nécessaire." at bounding box center [288, 37] width 72 height 3
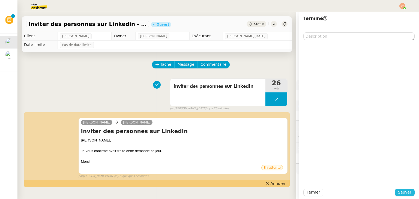
click at [398, 192] on span "Sauver" at bounding box center [404, 192] width 13 height 6
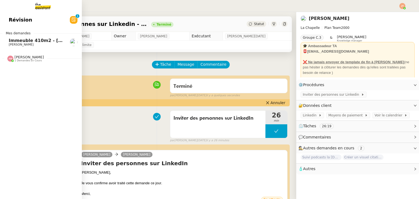
click at [17, 41] on span "Immeuble 410m2 - [GEOGRAPHIC_DATA] 13001 - 740 000€" at bounding box center [80, 40] width 143 height 5
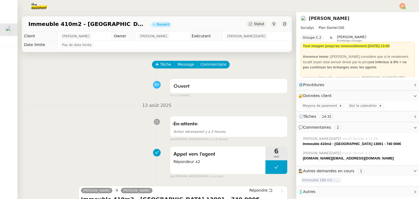
click at [126, 107] on nz-divider "13 août 2025" at bounding box center [156, 105] width 261 height 7
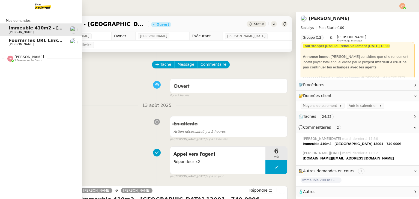
click at [30, 41] on span "Fournir les URL Linkedin" at bounding box center [39, 40] width 60 height 5
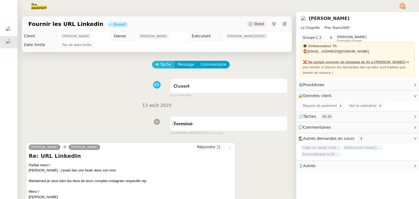
click at [160, 64] on span "Tâche" at bounding box center [165, 64] width 11 height 6
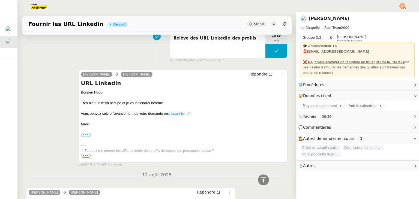
scroll to position [273, 0]
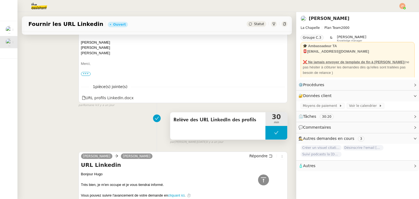
click at [178, 118] on span "Relève des URL LinkedIn des profils" at bounding box center [218, 120] width 89 height 8
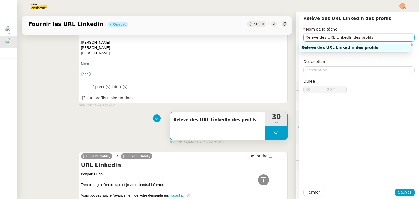
drag, startPoint x: 367, startPoint y: 37, endPoint x: 280, endPoint y: 42, distance: 86.9
click at [280, 42] on app-ticket "Fournir les URL Linkedin Ouvert Statut Client [PERSON_NAME] Owner [PERSON_NAME]…" at bounding box center [218, 105] width 402 height 187
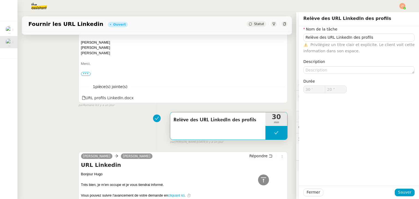
click at [101, 136] on div "Relève des URL LinkedIn des profils 30 min false par [PERSON_NAME][DATE] [DATE]" at bounding box center [156, 127] width 261 height 35
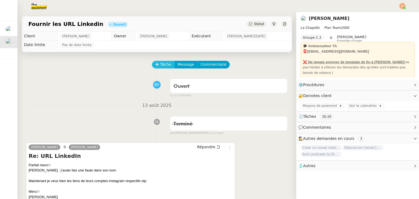
click at [160, 67] on span "Tâche" at bounding box center [165, 64] width 11 height 6
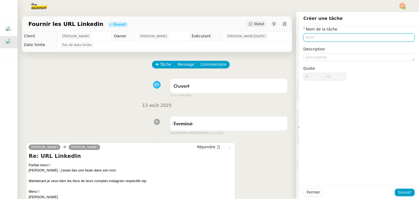
click at [310, 39] on input "text" at bounding box center [358, 38] width 111 height 8
paste input "Relève des URL LinkedIn des profils"
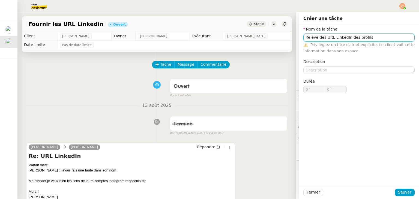
drag, startPoint x: 342, startPoint y: 38, endPoint x: 328, endPoint y: 38, distance: 13.1
click at [328, 38] on input "Relève des URL LinkedIn des profils" at bounding box center [358, 38] width 111 height 8
click at [329, 37] on input "Relève des URL instagram des profils" at bounding box center [358, 38] width 111 height 8
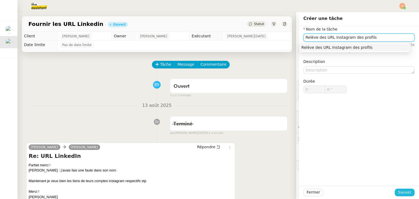
type input "Relève des URL Instagram des profils"
click at [398, 194] on span "Sauver" at bounding box center [404, 192] width 13 height 6
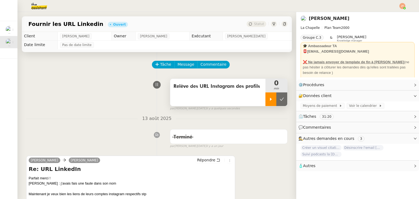
click at [267, 99] on div at bounding box center [270, 99] width 11 height 14
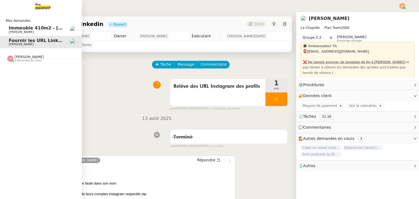
click at [31, 59] on span "2 demandes en cours" at bounding box center [27, 60] width 27 height 3
click at [43, 83] on span "Créer un visuel citation" at bounding box center [38, 81] width 59 height 5
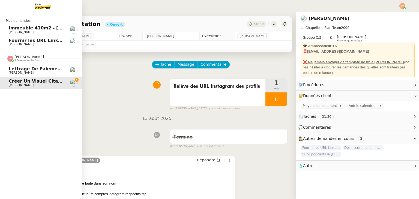
click at [48, 83] on span "Créer un visuel citation" at bounding box center [38, 81] width 59 height 5
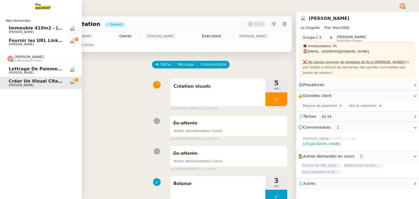
click at [25, 67] on span "Lettrage de paiement - 11 août 2025" at bounding box center [55, 68] width 92 height 5
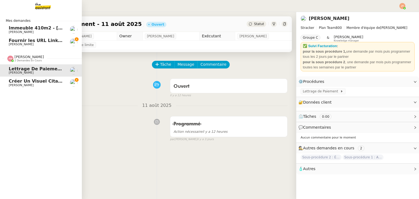
click at [29, 81] on span "Créer un visuel citation" at bounding box center [38, 81] width 59 height 5
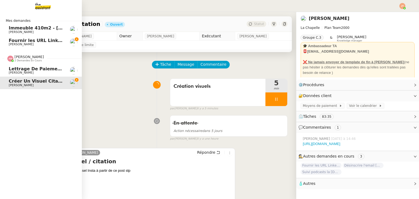
click at [35, 59] on span "2 demandes en cours" at bounding box center [27, 60] width 27 height 3
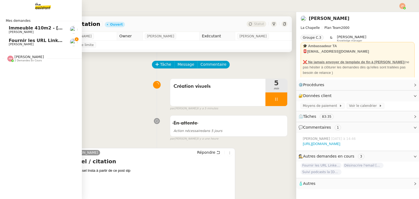
click at [41, 65] on div "Mes demandes Immeuble 410m2 - [GEOGRAPHIC_DATA] 13001 - 740 000€ [PERSON_NAME] …" at bounding box center [41, 105] width 82 height 187
click at [40, 61] on span "[PERSON_NAME] 2 demandes en cours" at bounding box center [25, 58] width 43 height 7
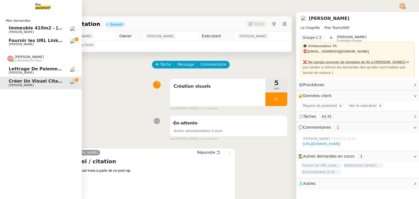
click at [41, 80] on span "Créer un visuel citation" at bounding box center [38, 81] width 59 height 5
click at [39, 40] on span "Fournir les URL Linkedin" at bounding box center [39, 40] width 60 height 5
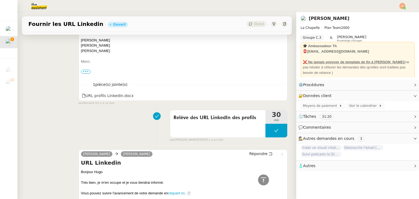
scroll to position [300, 0]
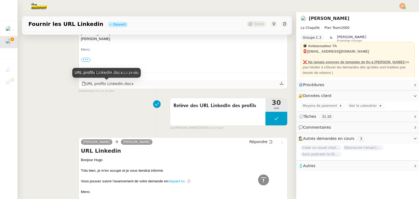
click at [112, 87] on div "URL profils LinkedIn.docx" at bounding box center [108, 84] width 52 height 6
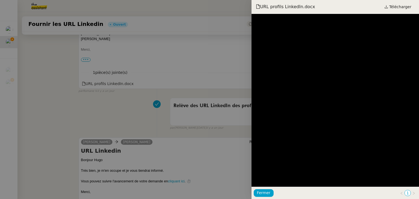
drag, startPoint x: 117, startPoint y: 101, endPoint x: 122, endPoint y: 100, distance: 5.1
click at [118, 101] on div at bounding box center [209, 99] width 419 height 199
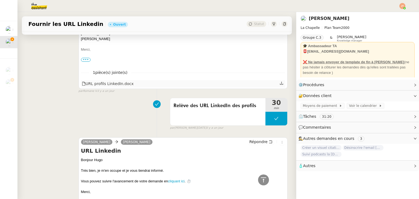
click at [280, 85] on icon at bounding box center [281, 83] width 3 height 3
click at [53, 122] on div "Relève des URL LinkedIn des profils 30 min false par [PERSON_NAME][DATE] [DATE]" at bounding box center [156, 112] width 261 height 35
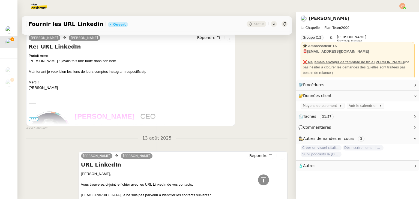
scroll to position [55, 0]
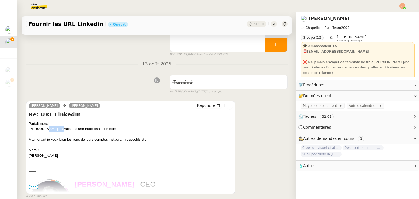
drag, startPoint x: 59, startPoint y: 130, endPoint x: 42, endPoint y: 130, distance: 16.4
click at [42, 130] on div "Parfait merci ! [PERSON_NAME] : j’avais fais une faute dans son nom Maintenant …" at bounding box center [131, 139] width 204 height 37
copy div "[PERSON_NAME]"
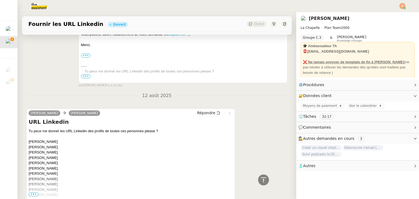
scroll to position [484, 0]
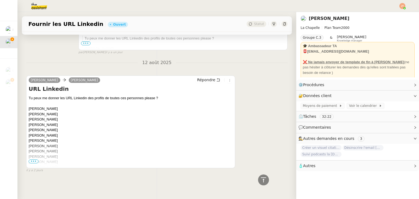
click at [36, 160] on span "•••" at bounding box center [34, 162] width 10 height 4
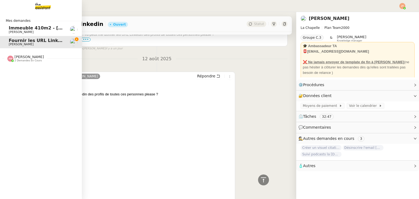
click at [26, 59] on span "[PERSON_NAME]" at bounding box center [28, 57] width 29 height 4
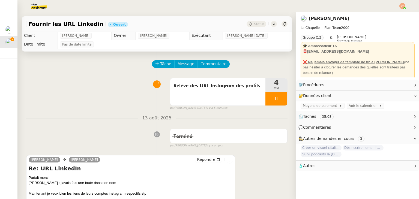
scroll to position [0, 0]
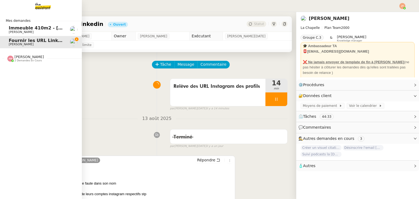
click at [32, 59] on span "2 demandes en cours" at bounding box center [27, 60] width 27 height 3
drag, startPoint x: 14, startPoint y: 55, endPoint x: 17, endPoint y: 56, distance: 2.9
click at [15, 55] on div "[PERSON_NAME] 2 demandes en cours" at bounding box center [25, 58] width 37 height 7
click at [32, 88] on link "Créer un visuel citation [PERSON_NAME]" at bounding box center [41, 83] width 82 height 13
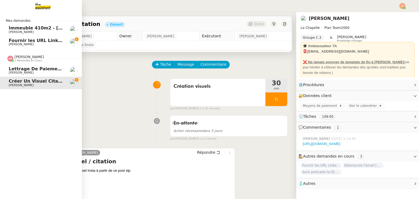
click at [29, 58] on span "[PERSON_NAME]" at bounding box center [28, 57] width 29 height 4
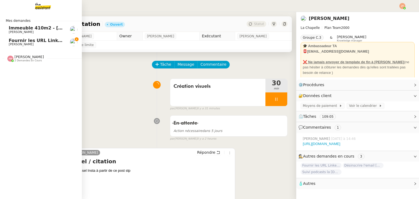
click at [37, 53] on span "[PERSON_NAME] 2 demandes en cours" at bounding box center [43, 55] width 82 height 11
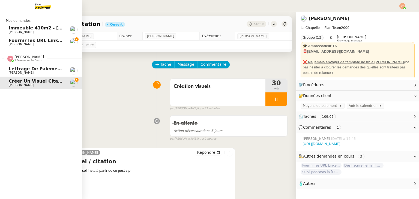
click at [35, 59] on span "[PERSON_NAME]" at bounding box center [28, 57] width 29 height 4
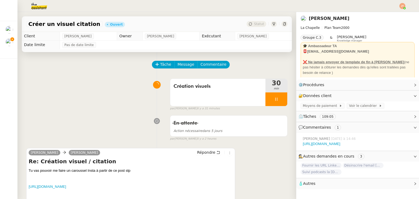
click at [130, 74] on div "Tâche Message Commentaire" at bounding box center [156, 67] width 261 height 13
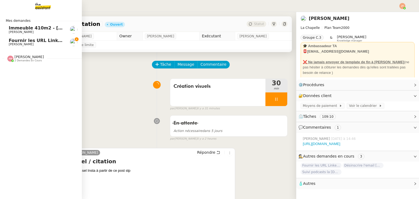
click at [17, 42] on span "Fournir les URL Linkedin" at bounding box center [39, 40] width 60 height 5
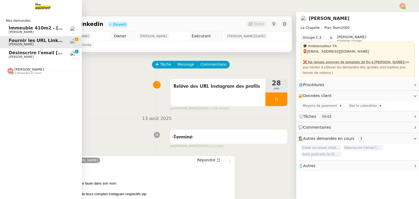
click at [45, 56] on span "[PERSON_NAME]" at bounding box center [36, 56] width 55 height 3
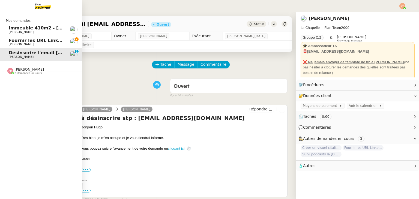
click at [37, 41] on span "Fournir les URL Linkedin" at bounding box center [39, 40] width 60 height 5
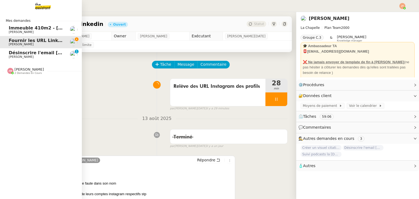
click at [27, 70] on span "[PERSON_NAME]" at bounding box center [28, 69] width 29 height 4
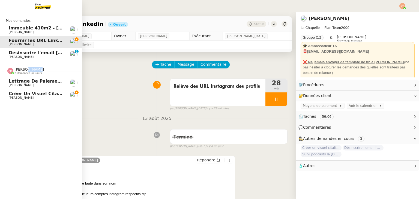
click at [27, 70] on span "[PERSON_NAME]" at bounding box center [28, 69] width 29 height 4
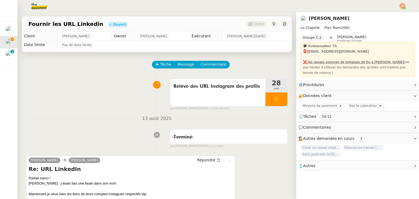
click at [153, 81] on div "Relève des URL Instagram des profils 28 min false par [PERSON_NAME][DATE] il y …" at bounding box center [156, 93] width 261 height 35
click at [117, 116] on nz-divider "13 août 2025" at bounding box center [156, 118] width 261 height 7
click at [265, 102] on div at bounding box center [276, 99] width 22 height 14
click at [265, 106] on div at bounding box center [270, 99] width 11 height 14
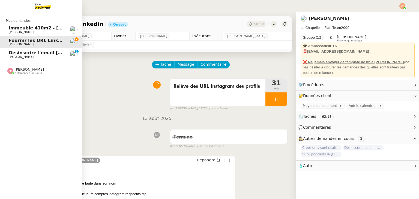
click at [24, 52] on span "Désinscrire l'email [EMAIL_ADDRESS][DOMAIN_NAME]" at bounding box center [75, 52] width 132 height 5
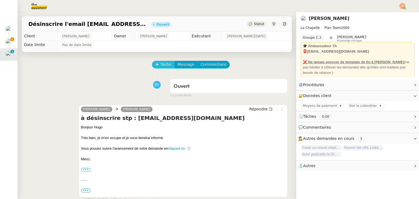
click at [163, 64] on span "Tâche" at bounding box center [165, 64] width 11 height 6
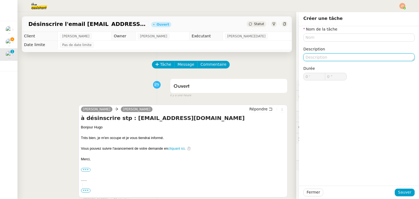
click at [311, 57] on textarea at bounding box center [358, 57] width 111 height 8
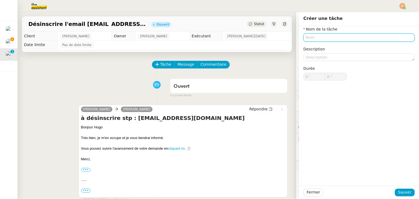
click at [310, 35] on input "text" at bounding box center [358, 38] width 111 height 8
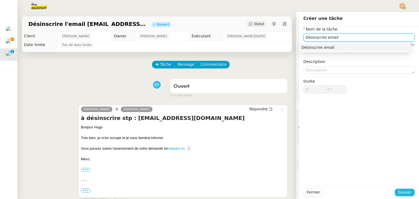
type input "Désinscrire email"
click at [399, 193] on span "Sauver" at bounding box center [404, 192] width 13 height 6
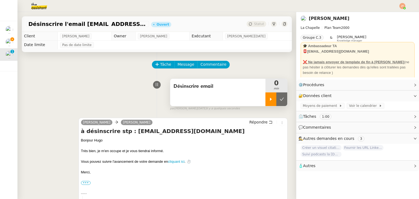
click at [265, 100] on div at bounding box center [270, 99] width 11 height 14
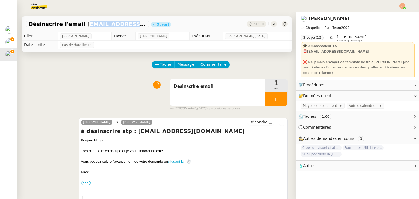
drag, startPoint x: 75, startPoint y: 24, endPoint x: 113, endPoint y: 27, distance: 38.0
click at [113, 27] on span "Désinscrire l'email [EMAIL_ADDRESS][DOMAIN_NAME]" at bounding box center [87, 23] width 118 height 5
copy span "[EMAIL_ADDRESS][DOMAIN_NAME]"
click at [395, 85] on link "Modifier" at bounding box center [401, 85] width 16 height 6
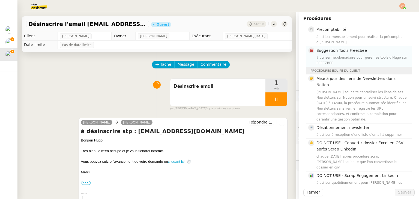
scroll to position [141, 0]
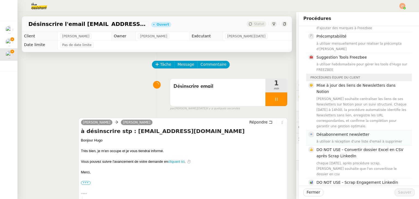
click at [348, 132] on span "Désabonnement newsletter" at bounding box center [342, 134] width 53 height 4
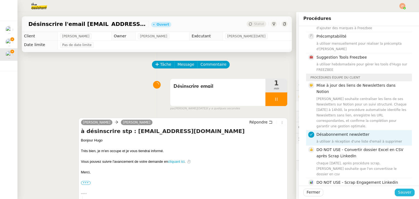
click at [405, 190] on span "Sauver" at bounding box center [404, 192] width 13 height 6
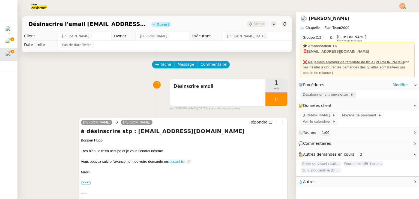
click at [308, 95] on span "Désabonnement newsletter" at bounding box center [326, 94] width 47 height 5
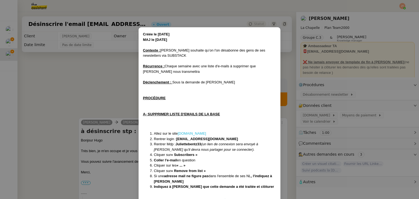
click at [193, 134] on link "[DOMAIN_NAME]" at bounding box center [192, 133] width 28 height 4
click at [103, 96] on nz-modal-container "Créée le [DATE] MAJ le [DATE] Contexte : [PERSON_NAME] souhaite qu’on l'on désa…" at bounding box center [209, 99] width 419 height 199
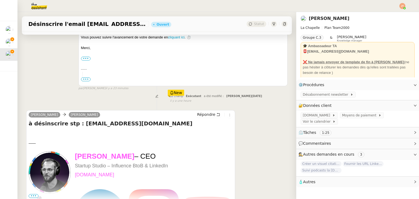
scroll to position [136, 0]
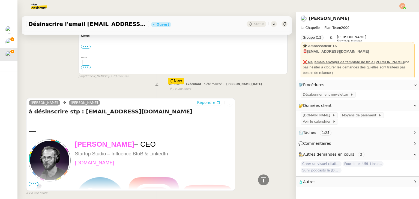
click at [201, 105] on span "Répondre" at bounding box center [206, 102] width 18 height 5
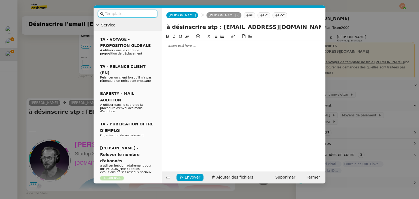
scroll to position [179, 0]
click at [177, 49] on div at bounding box center [243, 45] width 159 height 9
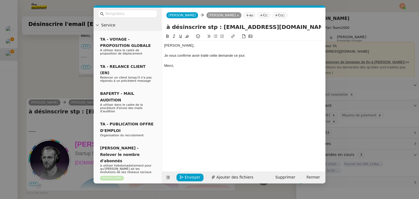
scroll to position [205, 0]
click at [52, 65] on nz-modal-container "Service TA - VOYAGE - PROPOSITION GLOBALE A utiliser dans le cadre de propositi…" at bounding box center [209, 99] width 419 height 199
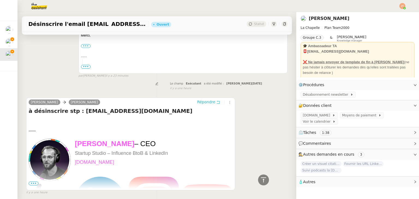
scroll to position [204, 0]
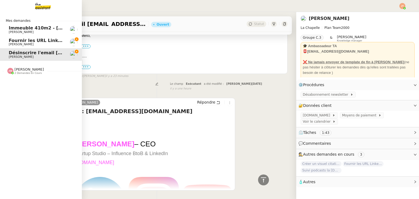
click at [14, 40] on span "Fournir les URL Linkedin" at bounding box center [39, 40] width 60 height 5
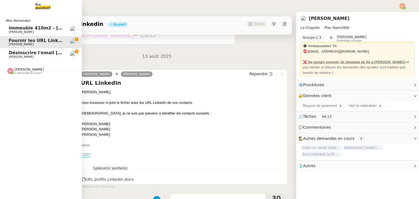
scroll to position [73, 0]
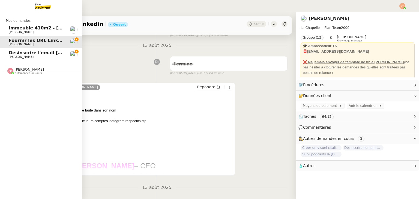
click at [24, 69] on span "[PERSON_NAME]" at bounding box center [28, 69] width 29 height 4
click at [41, 90] on link "Créer un visuel citation [PERSON_NAME]" at bounding box center [41, 95] width 82 height 13
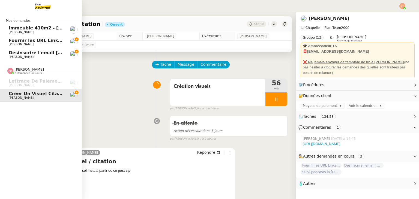
click at [34, 55] on span "Désinscrire l'email [EMAIL_ADDRESS][DOMAIN_NAME]" at bounding box center [75, 52] width 132 height 5
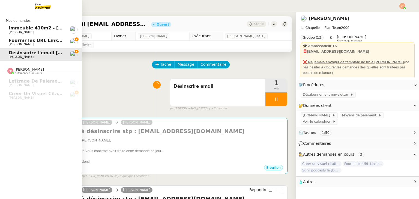
click at [40, 38] on span "Fournir les URL Linkedin" at bounding box center [39, 40] width 60 height 5
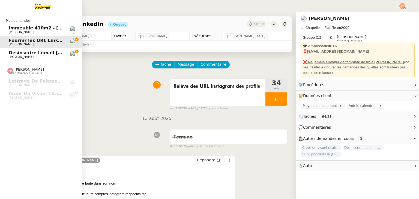
click at [34, 52] on span "Désinscrire l'email [EMAIL_ADDRESS][DOMAIN_NAME]" at bounding box center [75, 52] width 132 height 5
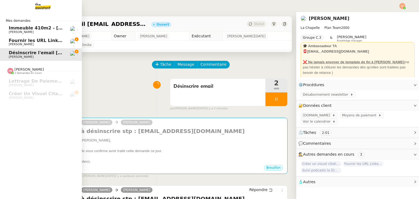
click at [12, 41] on span "Fournir les URL Linkedin" at bounding box center [39, 40] width 60 height 5
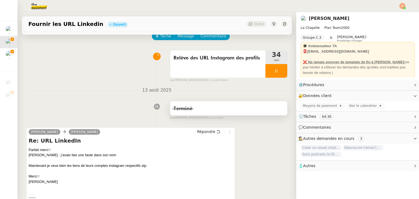
scroll to position [27, 0]
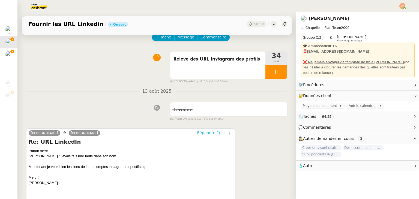
click at [198, 134] on span "Répondre" at bounding box center [206, 132] width 18 height 5
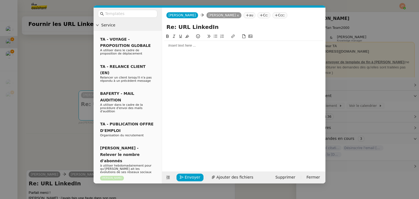
click at [178, 48] on div at bounding box center [243, 45] width 159 height 9
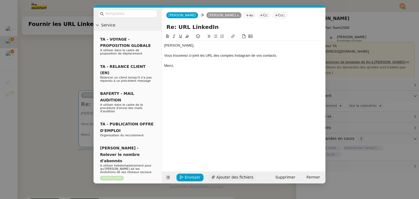
click at [221, 179] on span "Ajouter des fichiers" at bounding box center [234, 177] width 37 height 6
click at [51, 83] on nz-modal-container "Service TA - VOYAGE - PROPOSITION GLOBALE A utiliser dans le cadre de propositi…" at bounding box center [209, 99] width 419 height 199
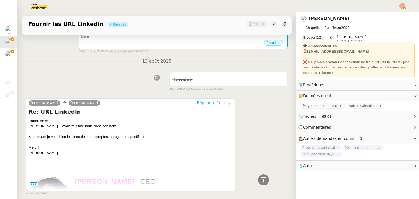
scroll to position [0, 0]
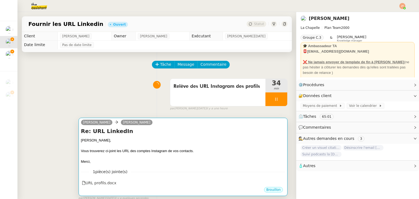
click at [169, 145] on div at bounding box center [183, 145] width 204 height 5
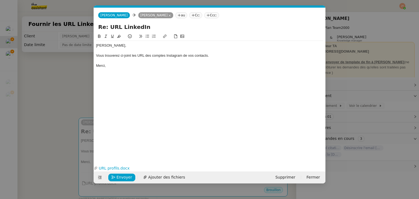
scroll to position [0, 11]
click at [38, 89] on nz-modal-container "Service TA - VOYAGE - PROPOSITION GLOBALE A utiliser dans le cadre de propositi…" at bounding box center [209, 99] width 419 height 199
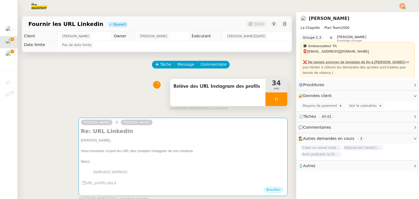
click at [266, 98] on div at bounding box center [276, 99] width 22 height 14
click at [280, 98] on icon at bounding box center [282, 99] width 4 height 4
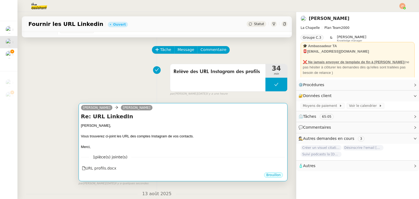
scroll to position [55, 0]
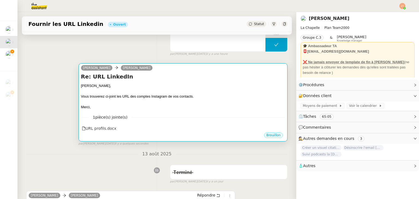
click at [131, 101] on div at bounding box center [183, 101] width 204 height 5
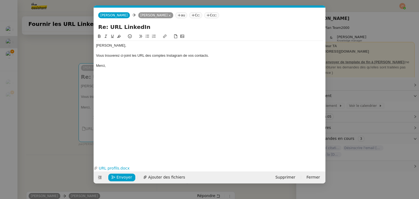
scroll to position [0, 11]
click at [126, 178] on span "Envoyer" at bounding box center [124, 177] width 16 height 6
click at [126, 178] on span "Confirmer l'envoi" at bounding box center [132, 177] width 33 height 6
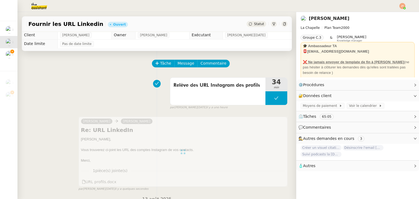
scroll to position [0, 0]
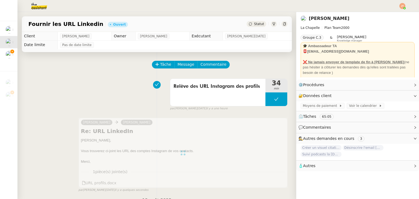
click at [253, 27] on div "Statut" at bounding box center [257, 24] width 20 height 6
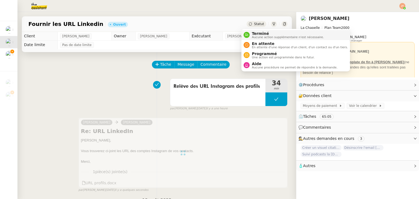
click at [256, 34] on span "Terminé" at bounding box center [288, 33] width 72 height 4
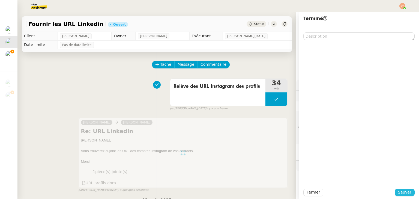
click at [400, 193] on span "Sauver" at bounding box center [404, 192] width 13 height 6
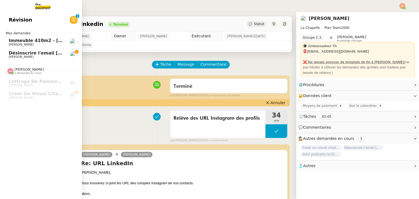
click at [11, 53] on span "Désinscrire l'email [EMAIL_ADDRESS][DOMAIN_NAME]" at bounding box center [75, 52] width 132 height 5
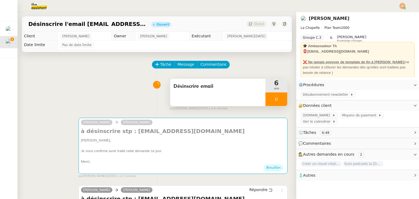
click at [267, 96] on div at bounding box center [276, 99] width 22 height 14
click at [276, 98] on button at bounding box center [281, 99] width 11 height 14
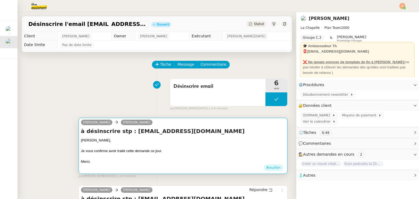
click at [190, 146] on div at bounding box center [183, 145] width 204 height 5
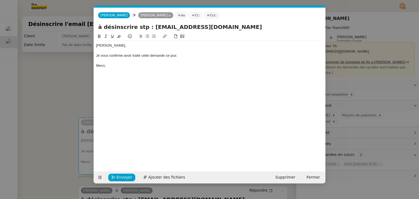
scroll to position [0, 11]
click at [119, 177] on span "Envoyer" at bounding box center [124, 177] width 16 height 6
click at [119, 177] on span "Confirmer l'envoi" at bounding box center [132, 177] width 33 height 6
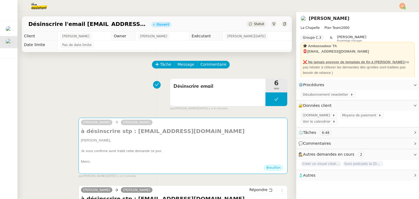
click at [253, 22] on div "Statut" at bounding box center [257, 24] width 20 height 6
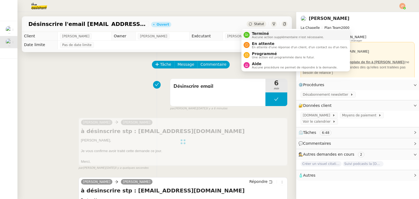
click at [254, 34] on span "Terminé" at bounding box center [288, 33] width 72 height 4
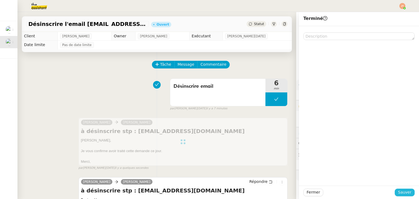
click at [398, 193] on span "Sauver" at bounding box center [404, 192] width 13 height 6
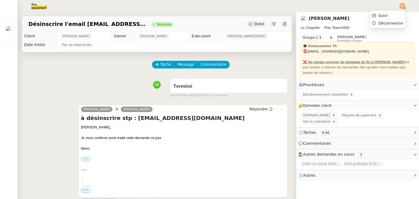
click at [403, 5] on img at bounding box center [402, 6] width 6 height 6
click at [384, 16] on span "Suivi" at bounding box center [382, 15] width 9 height 4
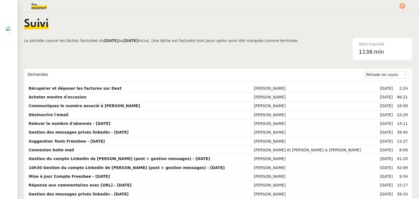
click at [100, 58] on span "La période couvre les tâches facturées du [DATE] au [DATE] inclus. Une tâche es…" at bounding box center [161, 49] width 275 height 23
click at [403, 7] on img at bounding box center [402, 6] width 6 height 6
click at [392, 13] on li "Suivi" at bounding box center [387, 16] width 35 height 8
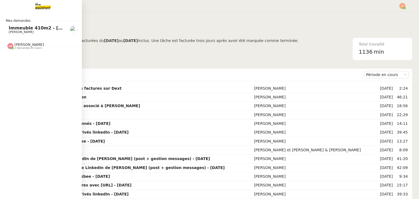
click at [17, 50] on div "[PERSON_NAME] 2 demandes en cours" at bounding box center [41, 44] width 82 height 16
click at [30, 65] on link "Créer un visuel citation [PERSON_NAME]" at bounding box center [41, 70] width 82 height 13
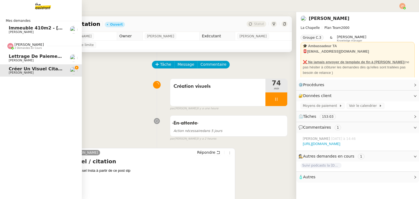
click at [17, 59] on span "[PERSON_NAME]" at bounding box center [21, 61] width 25 height 4
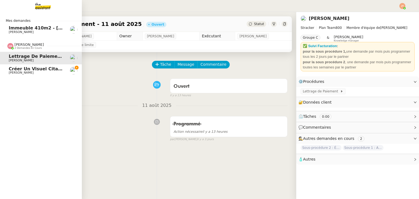
click at [27, 47] on span "2 demandes en cours" at bounding box center [27, 48] width 27 height 3
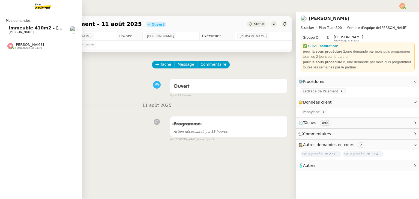
click at [99, 8] on div at bounding box center [210, 6] width 392 height 12
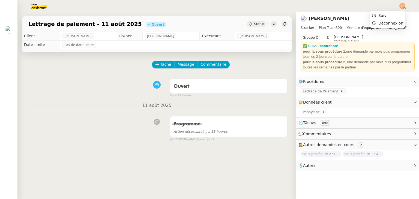
click at [402, 4] on img at bounding box center [402, 6] width 6 height 6
click at [390, 13] on nz-page-header "Mathias Hombourger Stracker Plan Team 800 Membre d'équipe de Axel BANDIAKY Grou…" at bounding box center [357, 44] width 123 height 64
click at [403, 3] on img at bounding box center [402, 6] width 6 height 6
click at [388, 13] on span "Suivi" at bounding box center [382, 15] width 9 height 4
